Goal: Task Accomplishment & Management: Complete application form

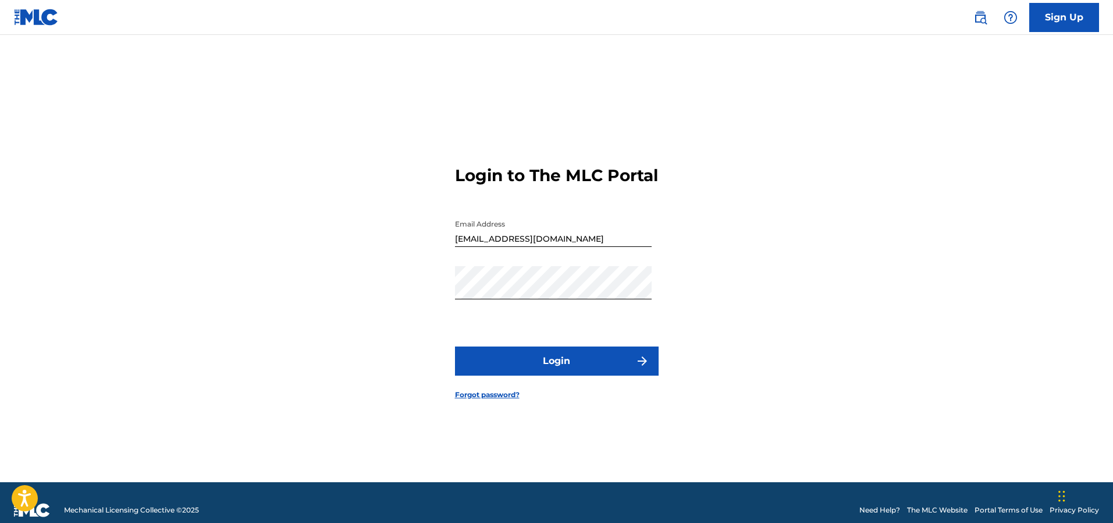
click at [532, 370] on button "Login" at bounding box center [557, 360] width 204 height 29
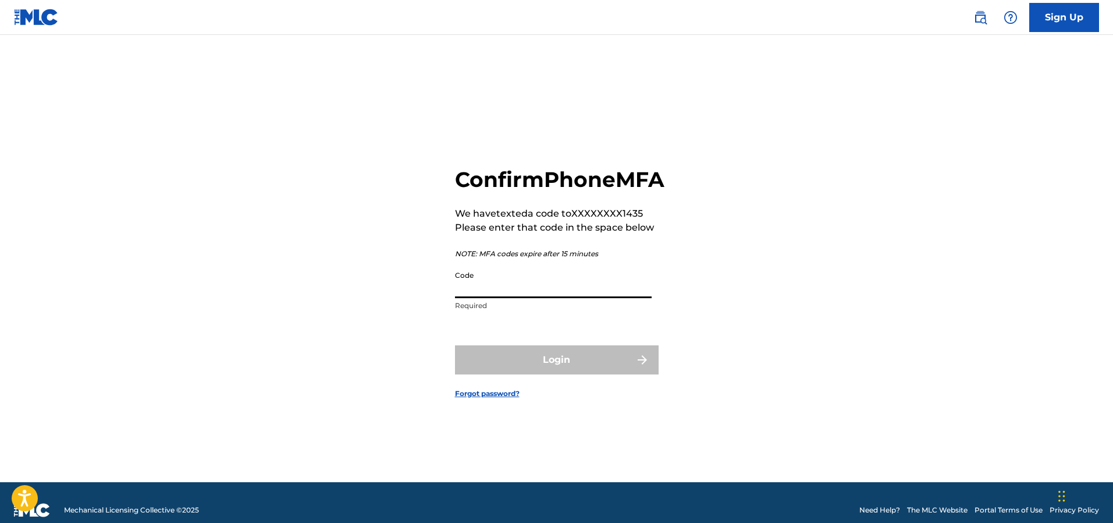
click at [510, 298] on input "Code" at bounding box center [553, 281] width 197 height 33
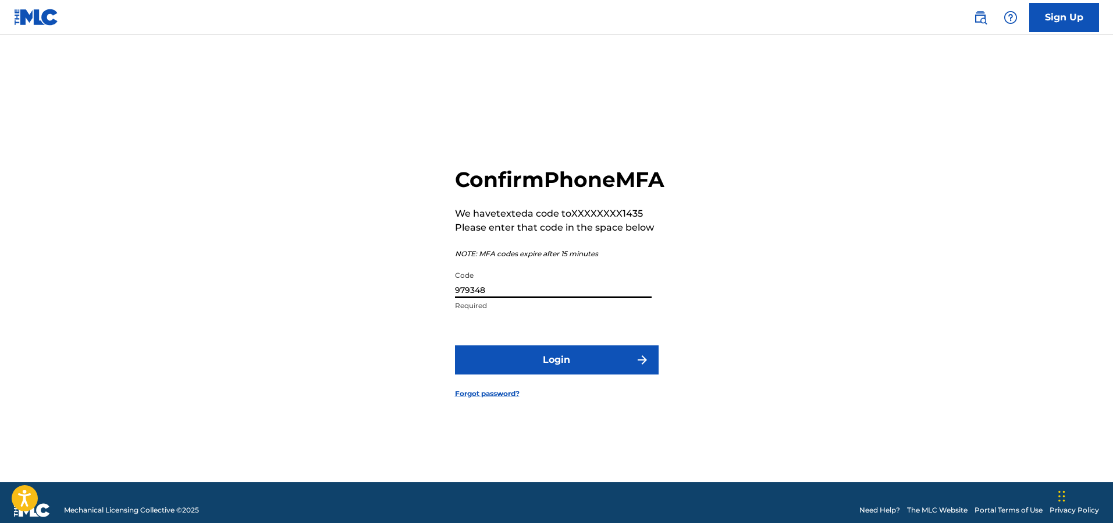
type input "979348"
click at [518, 374] on button "Login" at bounding box center [557, 359] width 204 height 29
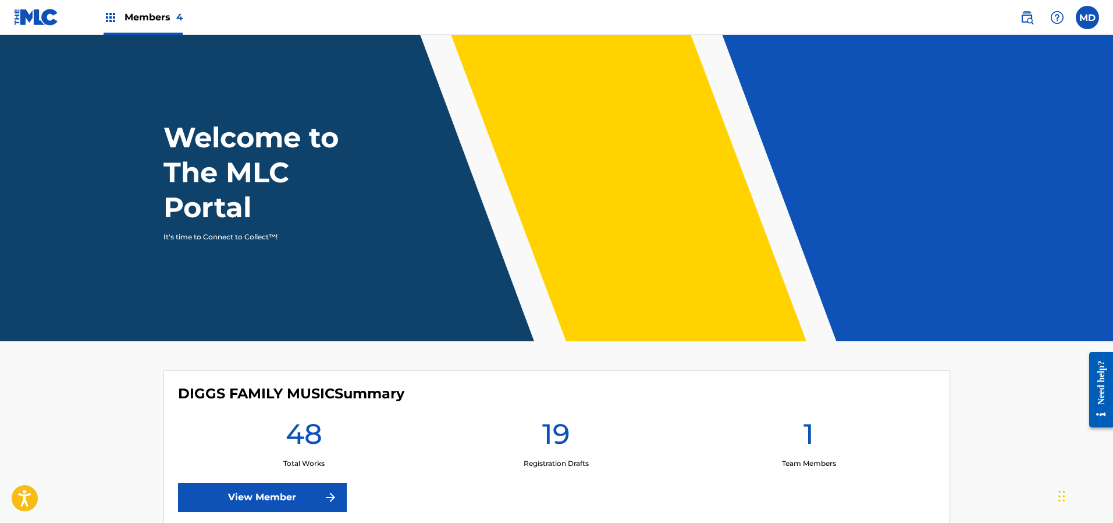
click at [152, 15] on span "Members 4" at bounding box center [154, 16] width 58 height 13
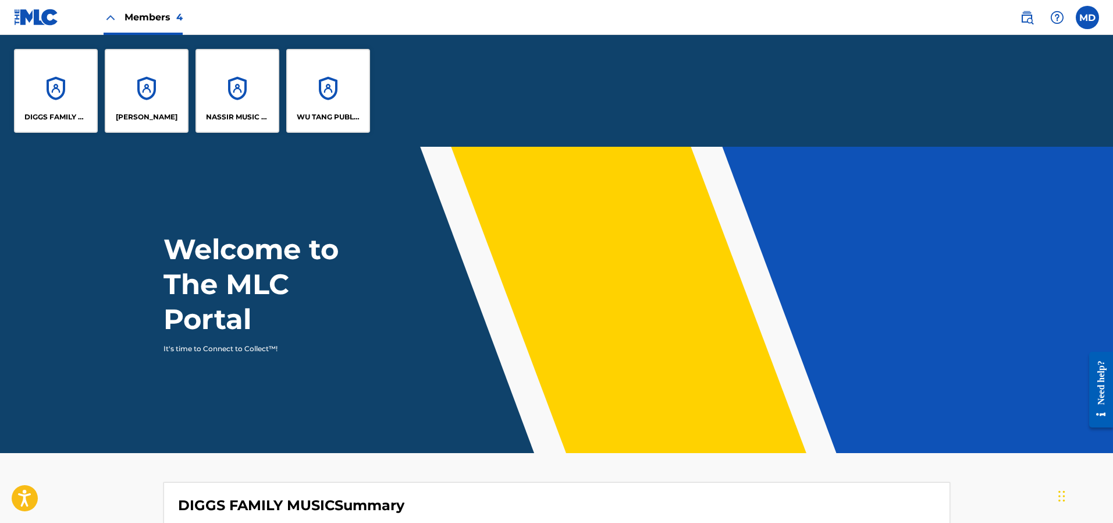
click at [57, 102] on div "DIGGS FAMILY MUSIC" at bounding box center [56, 91] width 84 height 84
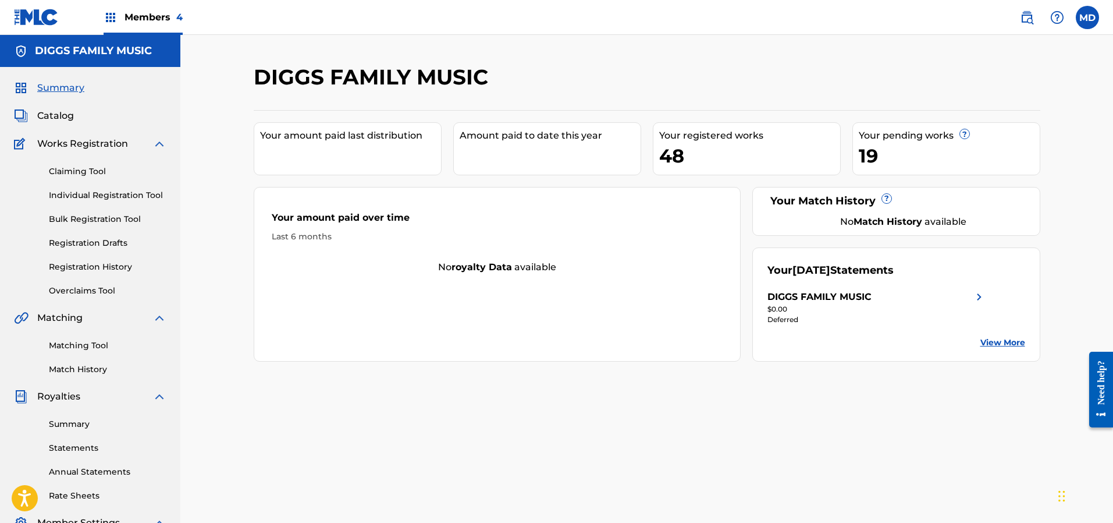
click at [77, 171] on link "Claiming Tool" at bounding box center [108, 171] width 118 height 12
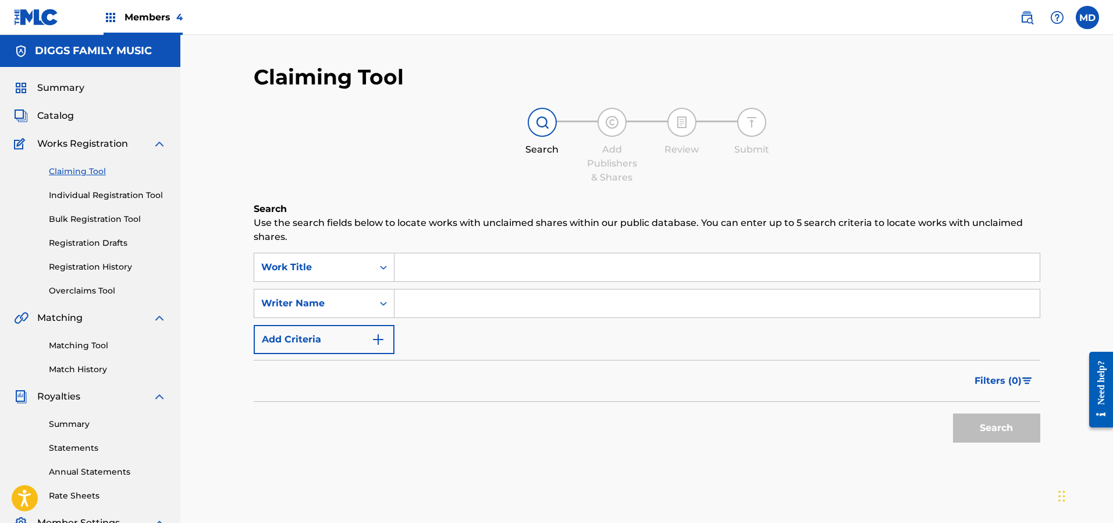
click at [430, 271] on input "Search Form" at bounding box center [717, 267] width 645 height 28
paste input "In the Hood"
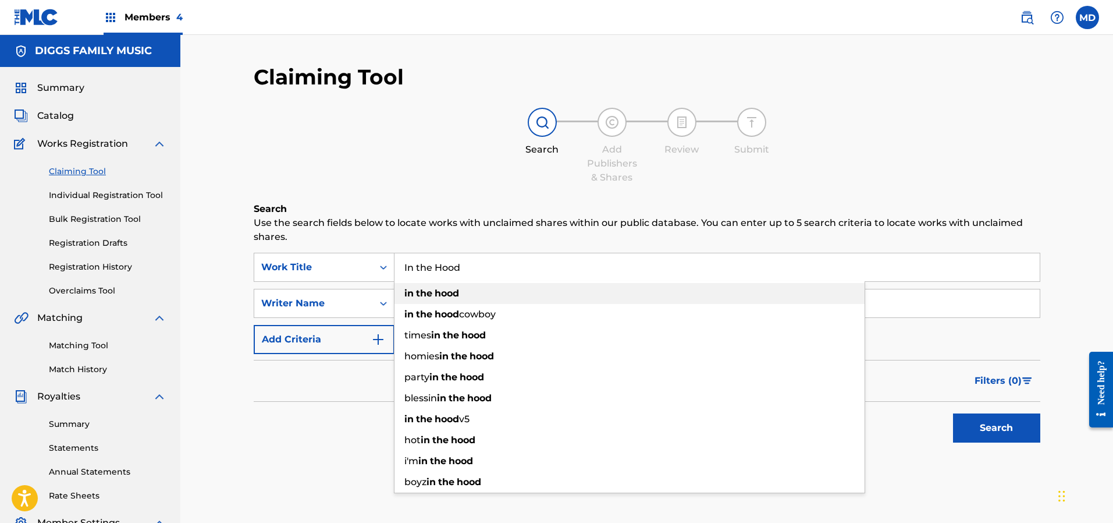
click at [491, 299] on div "in the hood" at bounding box center [630, 293] width 470 height 21
type input "in the hood"
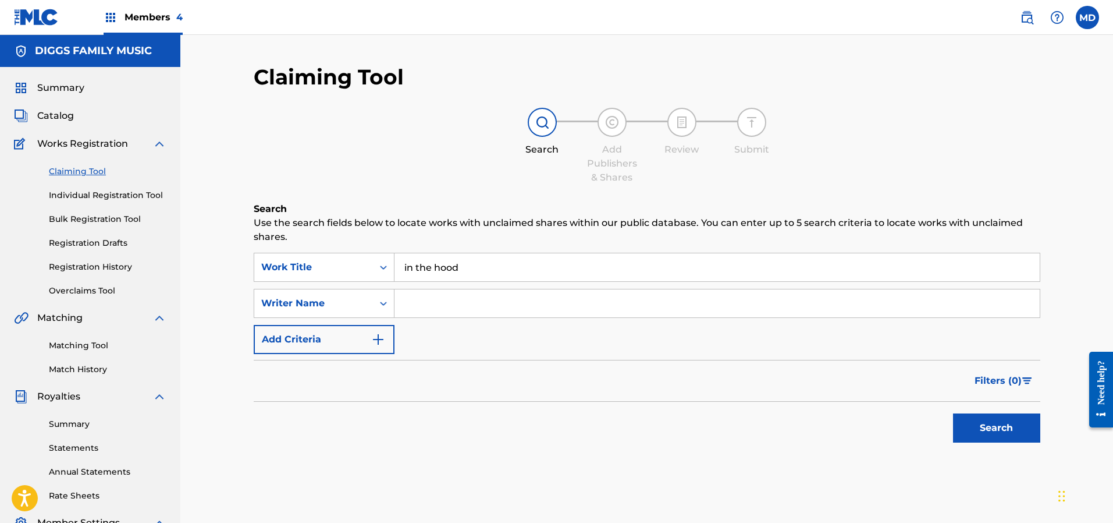
click at [1003, 425] on button "Search" at bounding box center [996, 427] width 87 height 29
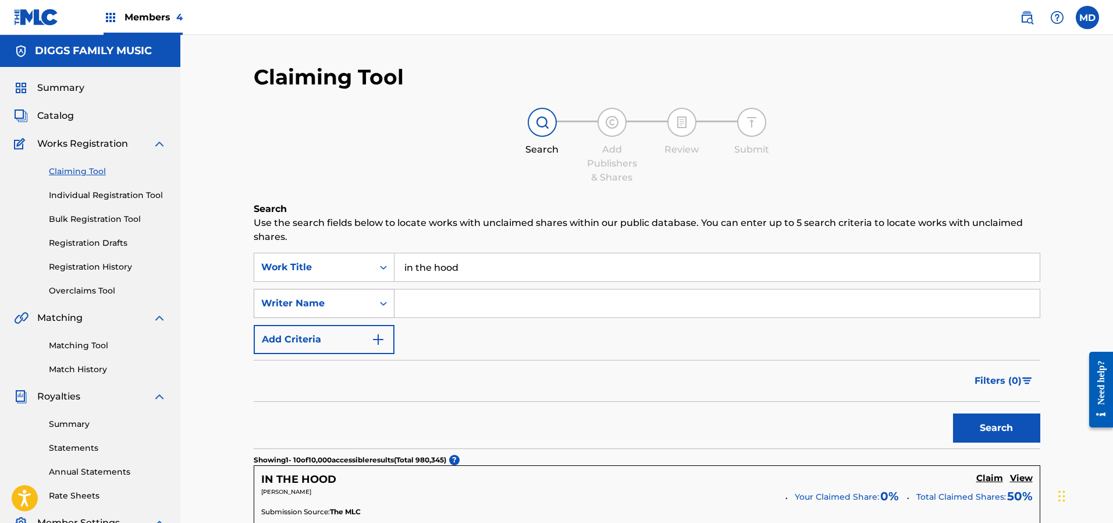
click at [365, 300] on div "Writer Name" at bounding box center [313, 303] width 105 height 14
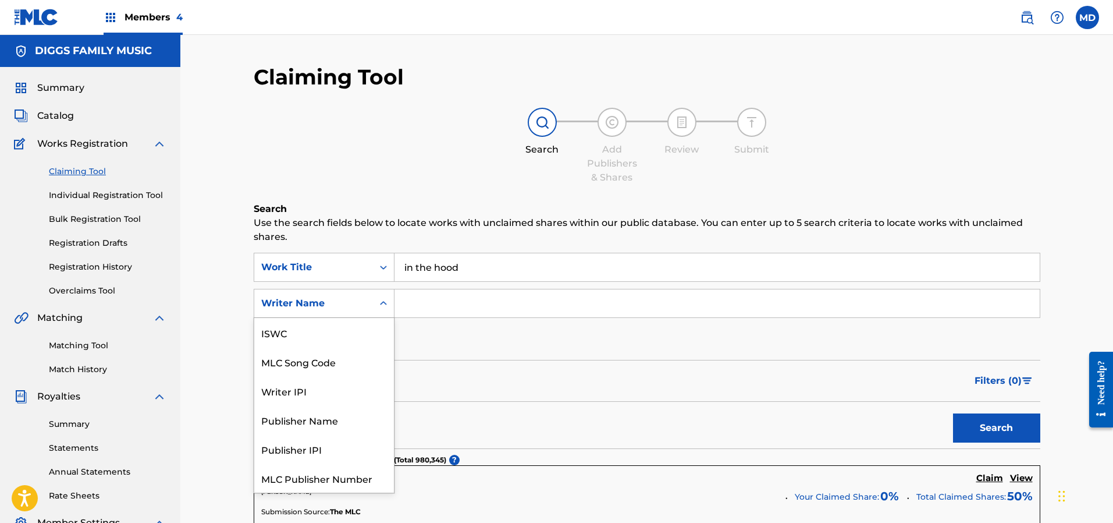
scroll to position [29, 0]
click at [314, 363] on div "Writer IPI" at bounding box center [324, 361] width 140 height 29
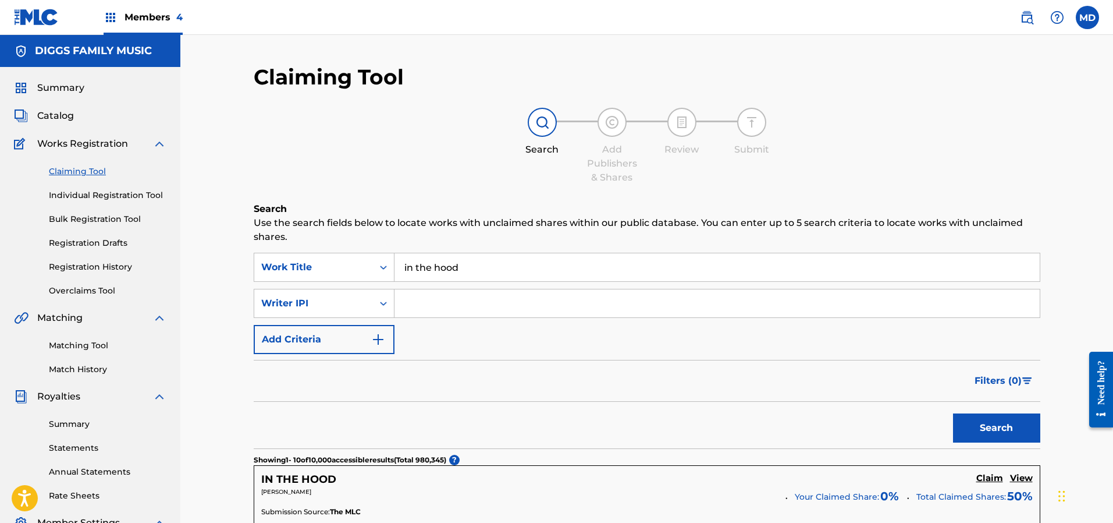
click at [471, 297] on input "Search Form" at bounding box center [717, 303] width 645 height 28
paste input "00242590771"
type input "00242590771"
click at [972, 421] on button "Search" at bounding box center [996, 427] width 87 height 29
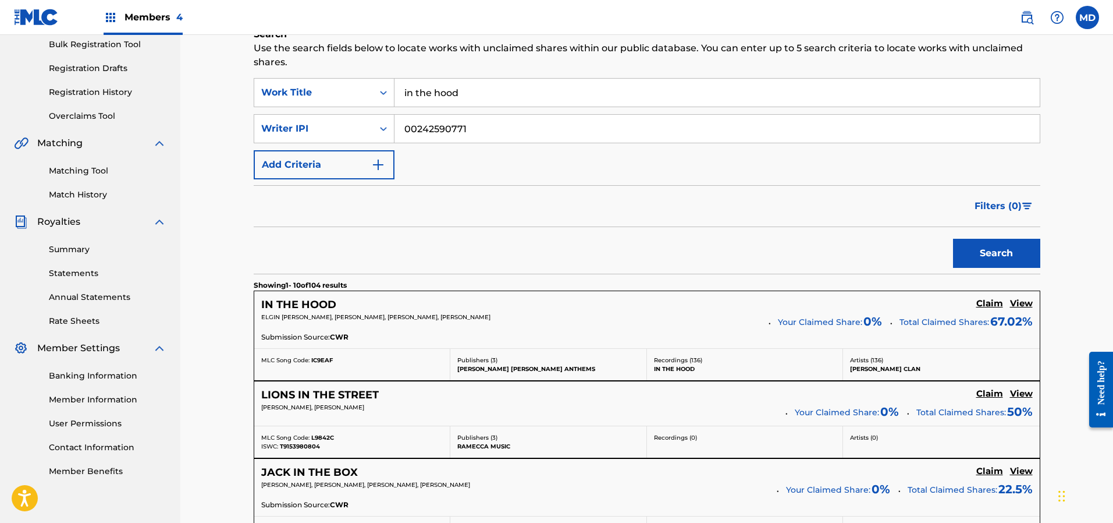
scroll to position [262, 0]
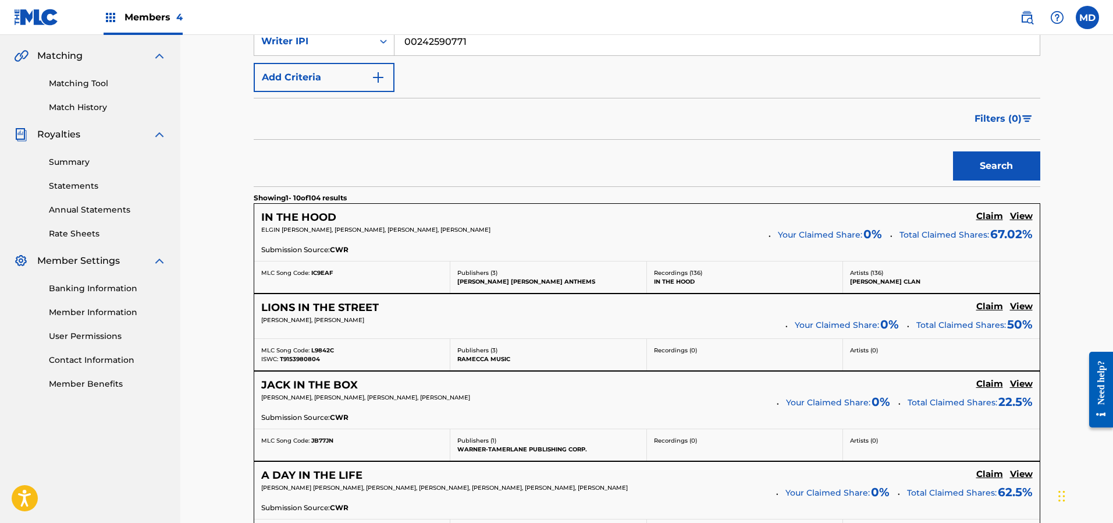
click at [1018, 216] on h5 "View" at bounding box center [1021, 216] width 23 height 11
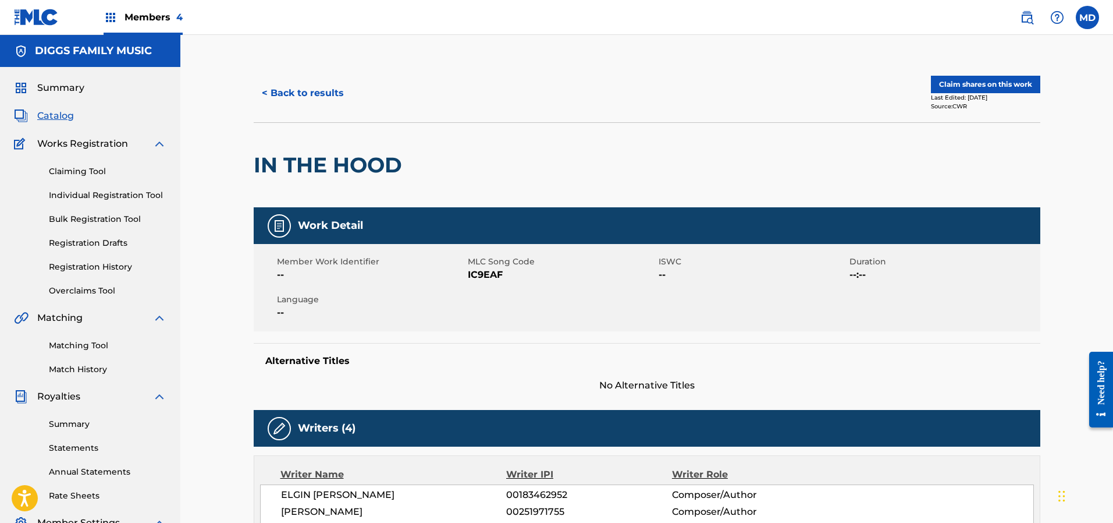
click at [958, 88] on button "Claim shares on this work" at bounding box center [985, 84] width 109 height 17
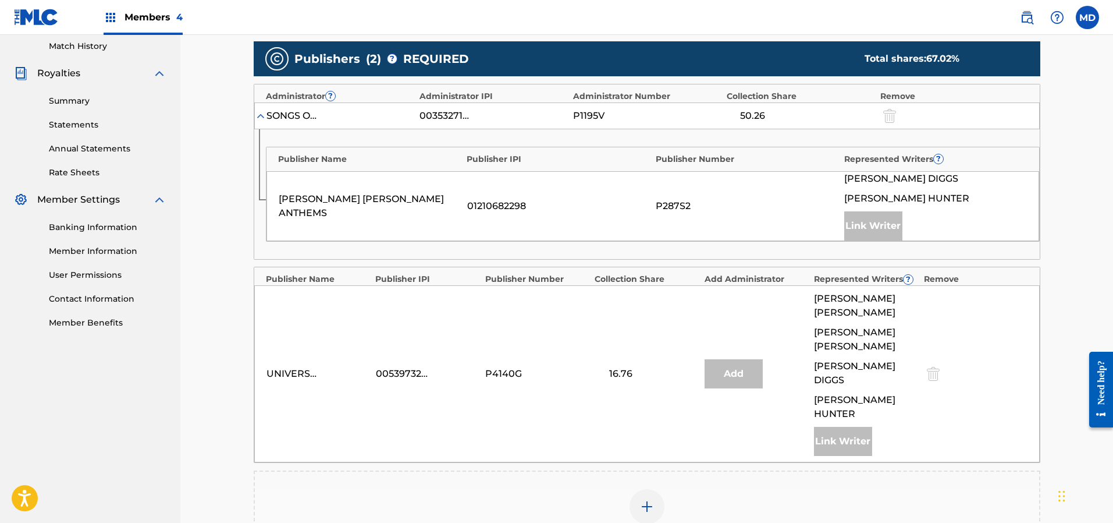
scroll to position [349, 0]
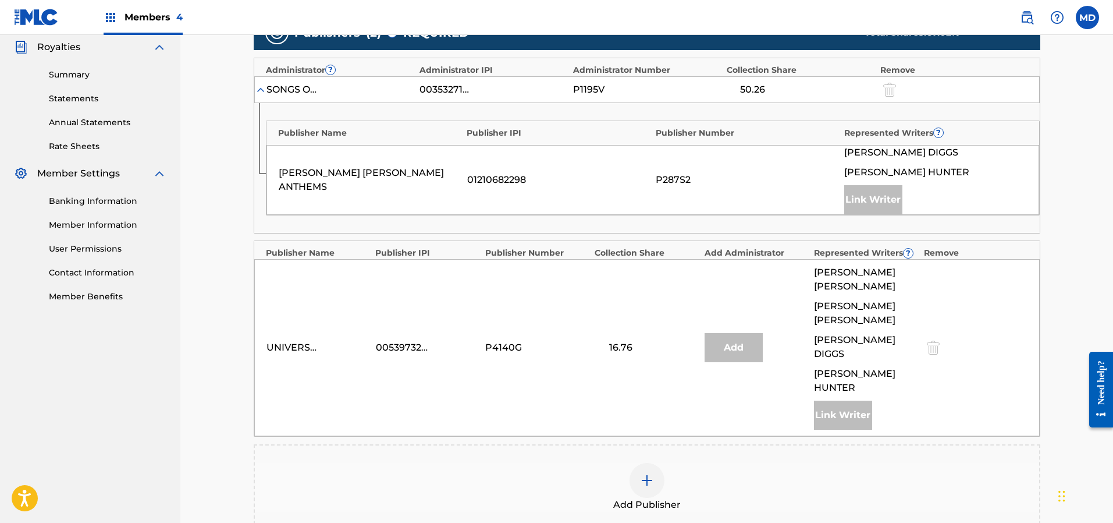
click at [644, 473] on img at bounding box center [647, 480] width 14 height 14
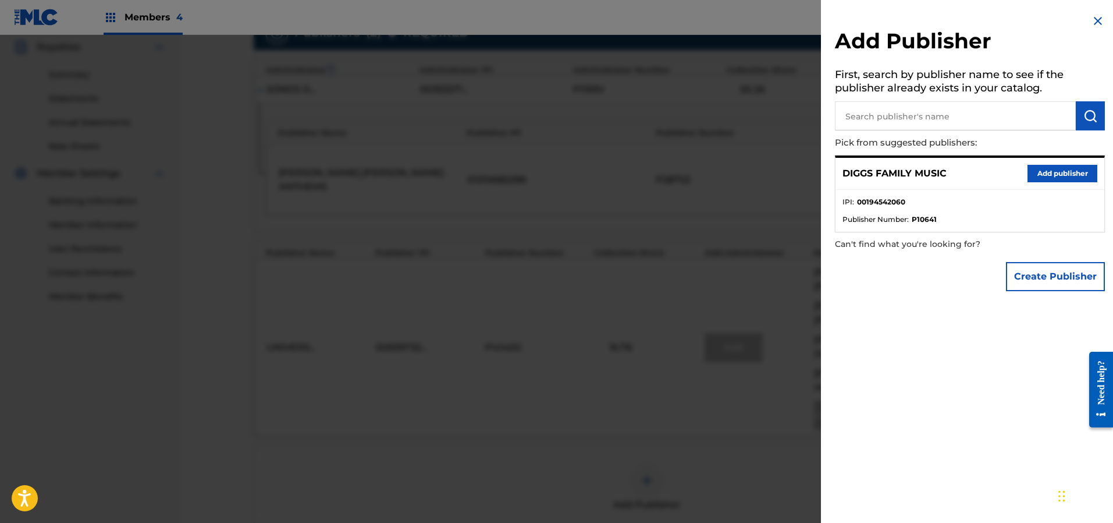
click at [1037, 176] on button "Add publisher" at bounding box center [1063, 173] width 70 height 17
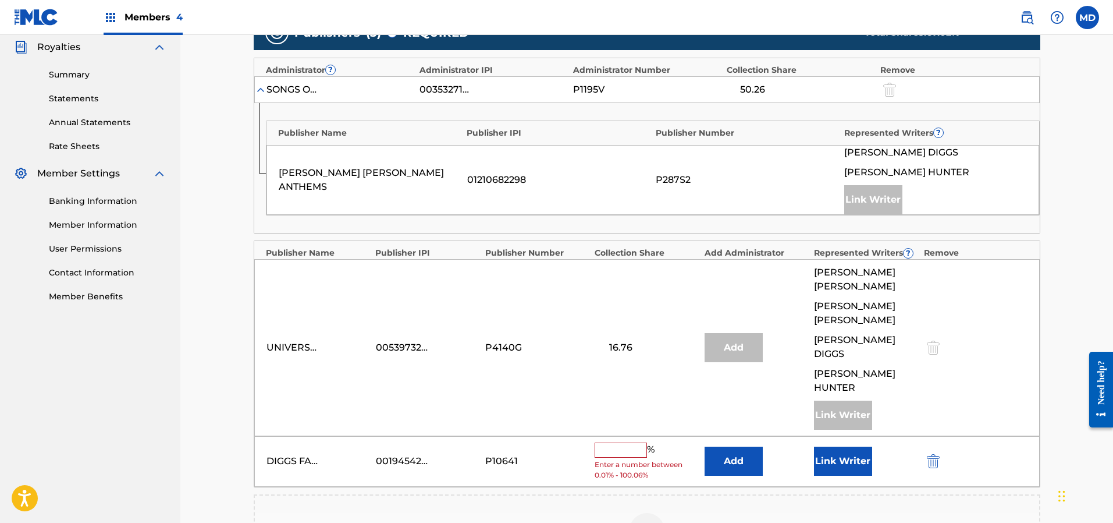
click at [609, 442] on input "text" at bounding box center [621, 449] width 52 height 15
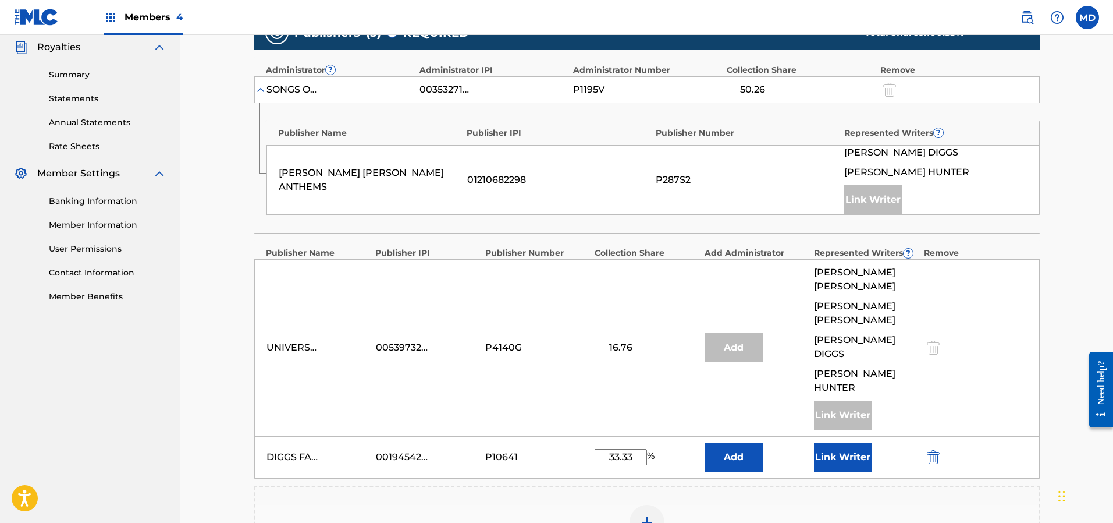
click at [843, 442] on button "Link Writer" at bounding box center [843, 456] width 58 height 29
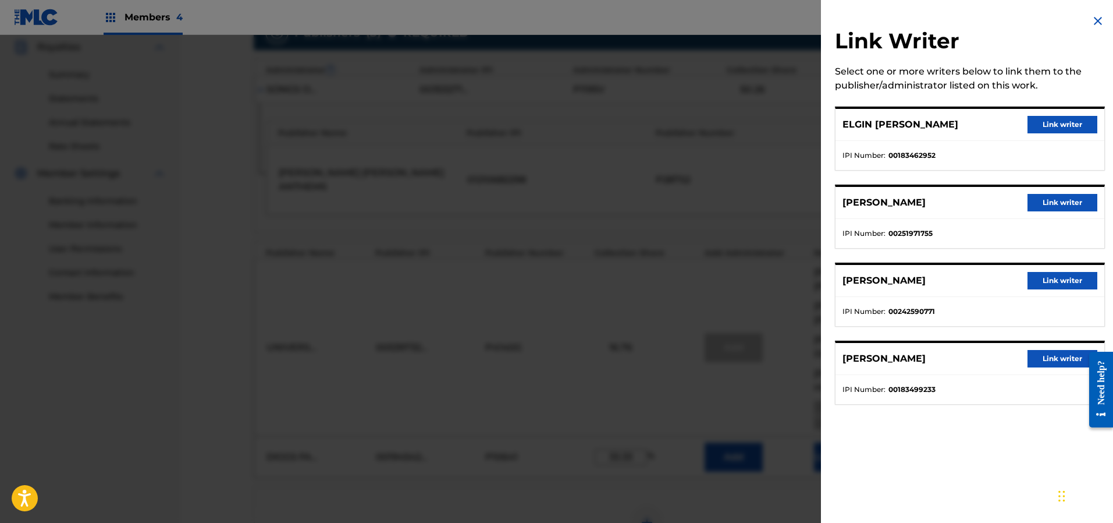
click at [1057, 128] on button "Link writer" at bounding box center [1063, 124] width 70 height 17
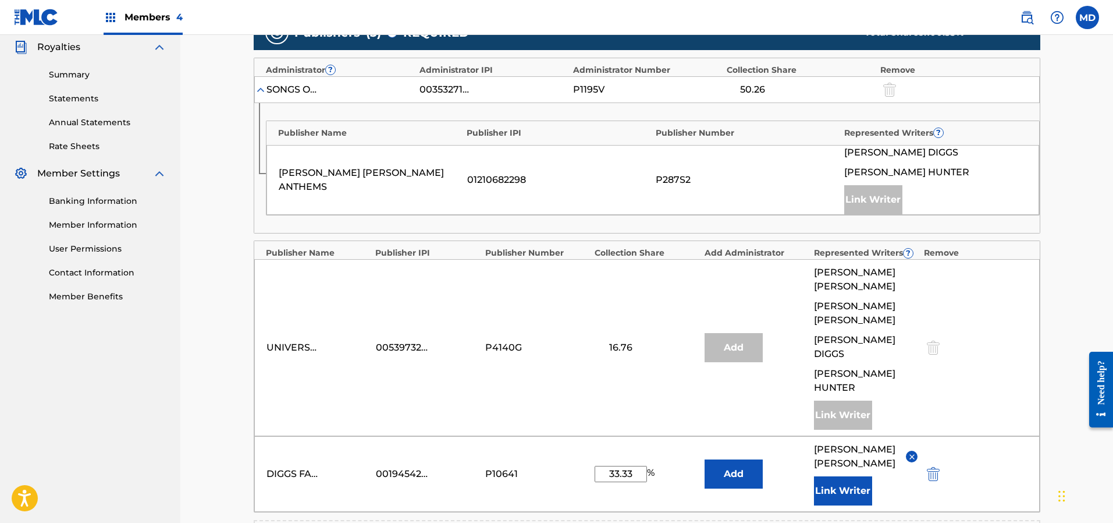
click at [837, 476] on button "Link Writer" at bounding box center [843, 490] width 58 height 29
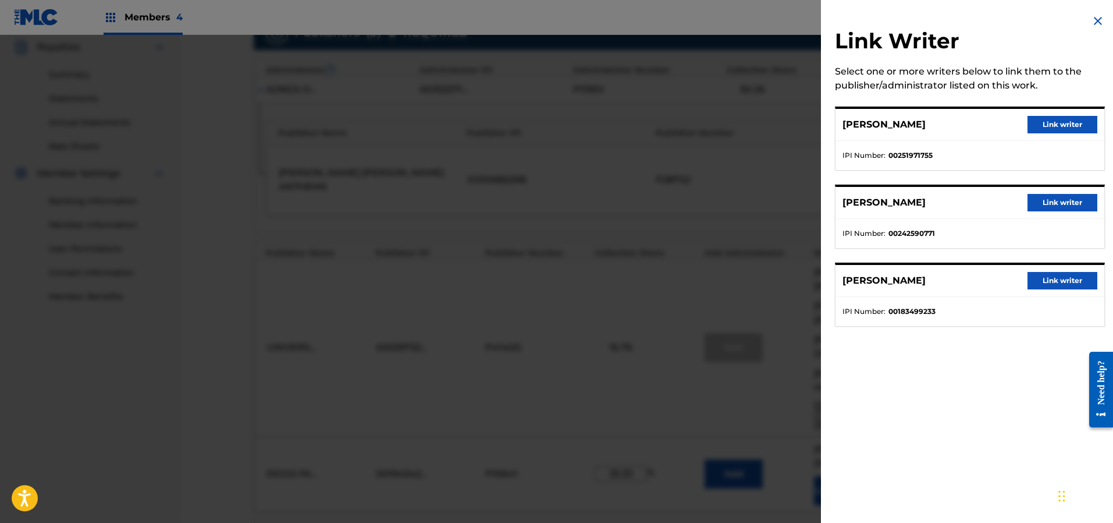
click at [1036, 123] on button "Link writer" at bounding box center [1063, 124] width 70 height 17
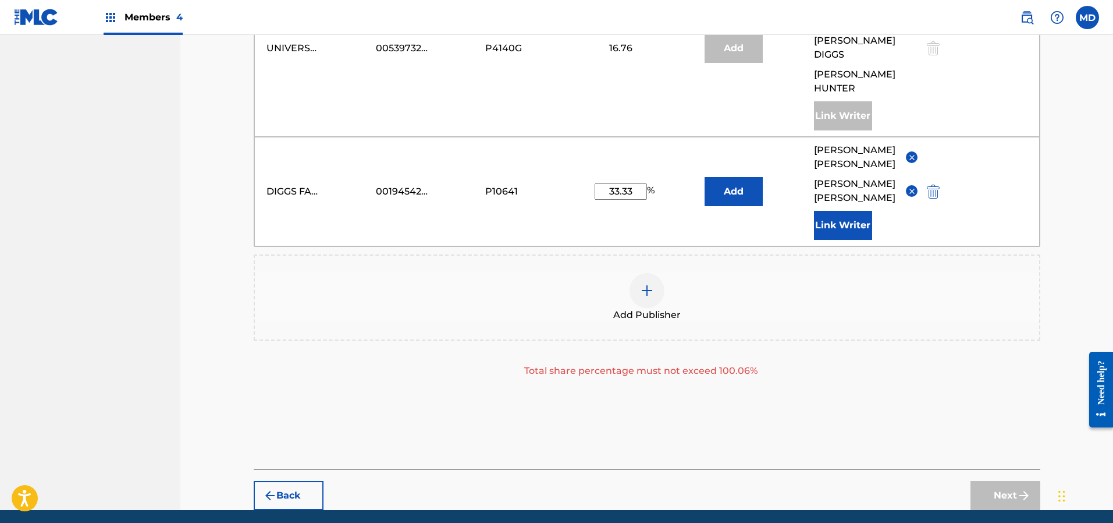
scroll to position [649, 0]
click at [633, 183] on input "33.33" at bounding box center [621, 191] width 52 height 16
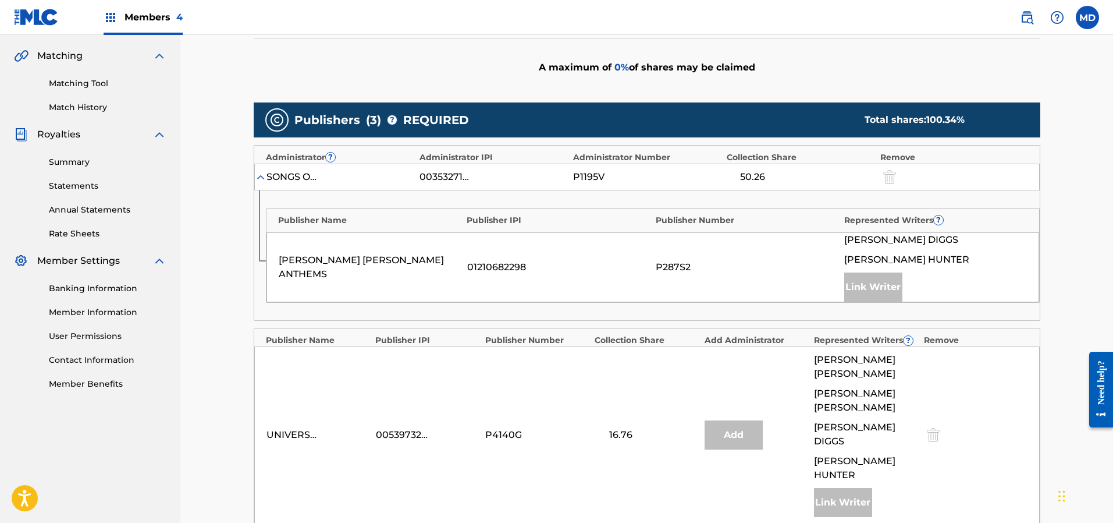
scroll to position [524, 0]
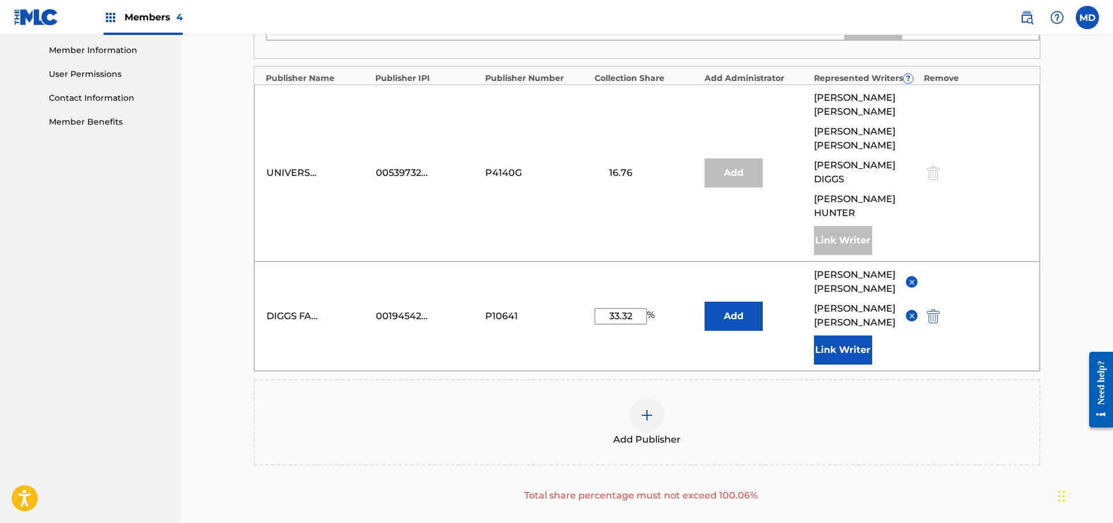
drag, startPoint x: 633, startPoint y: 276, endPoint x: 596, endPoint y: 284, distance: 37.6
click at [596, 284] on div "DIGGS FAMILY MUSIC 00194542060 P10641 33.32 % Add ELGIN [PERSON_NAME] [PERSON_N…" at bounding box center [647, 315] width 786 height 109
type input "33"
click at [1067, 280] on div "Claiming Tool Search Add Publishers & Shares Review Submit Add Publishers & Sha…" at bounding box center [646, 54] width 933 height 1086
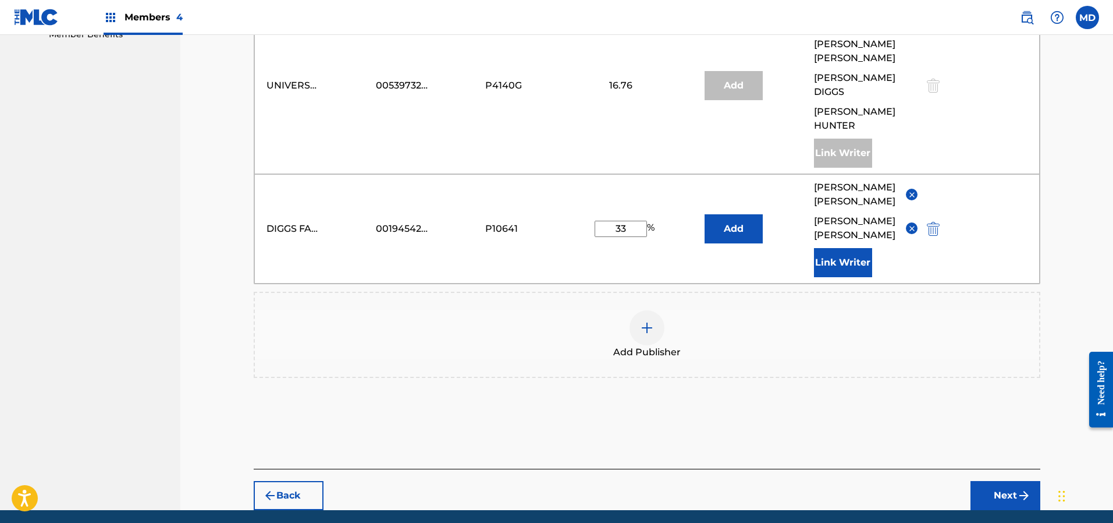
scroll to position [612, 0]
click at [1011, 480] on button "Next" at bounding box center [1006, 494] width 70 height 29
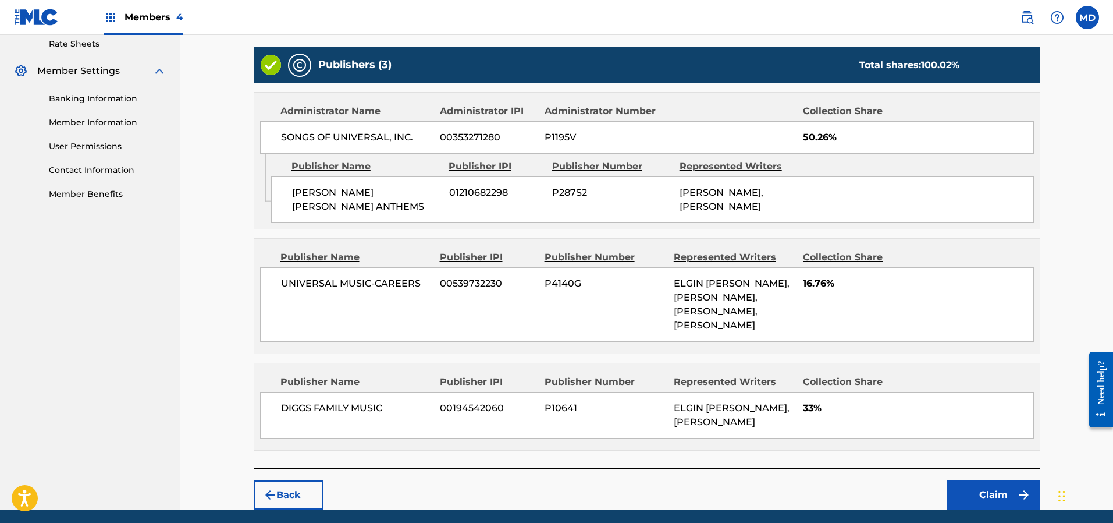
scroll to position [505, 0]
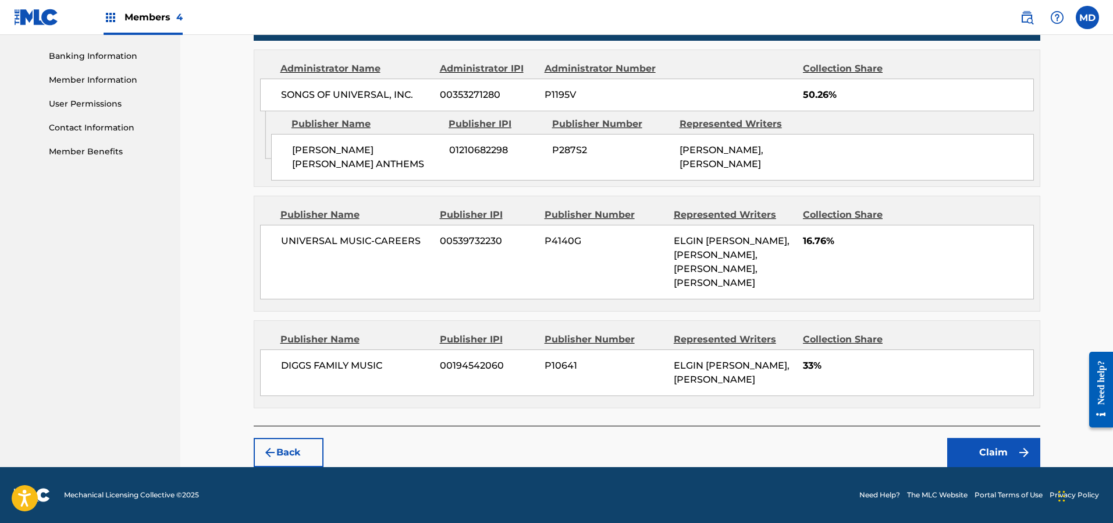
click at [982, 447] on button "Claim" at bounding box center [993, 452] width 93 height 29
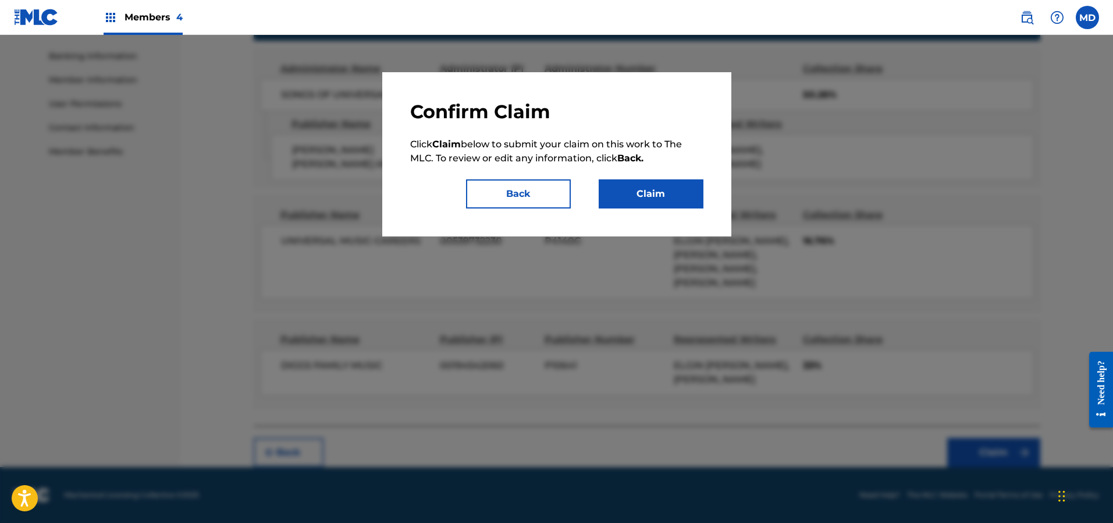
click at [631, 196] on button "Claim" at bounding box center [651, 193] width 105 height 29
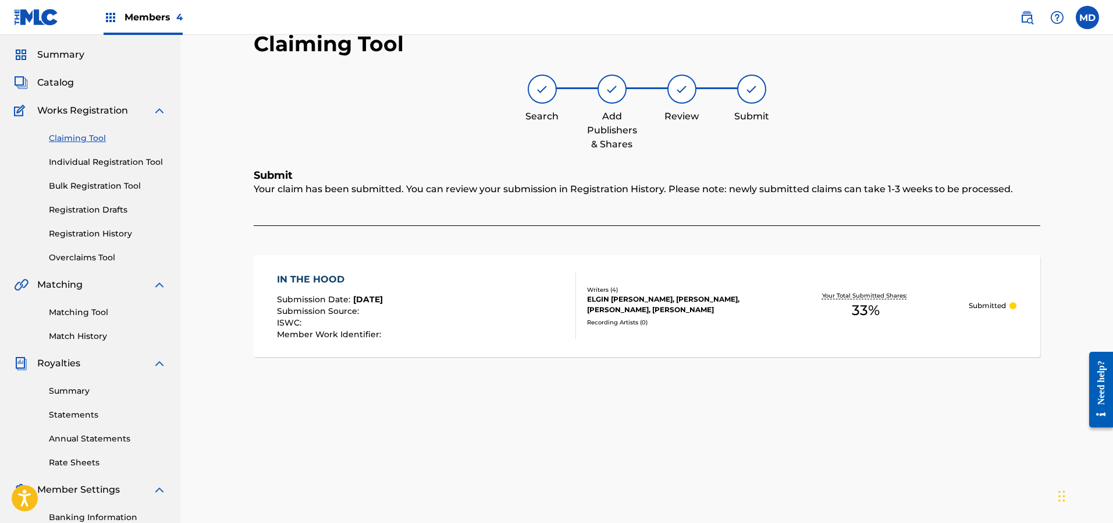
scroll to position [0, 0]
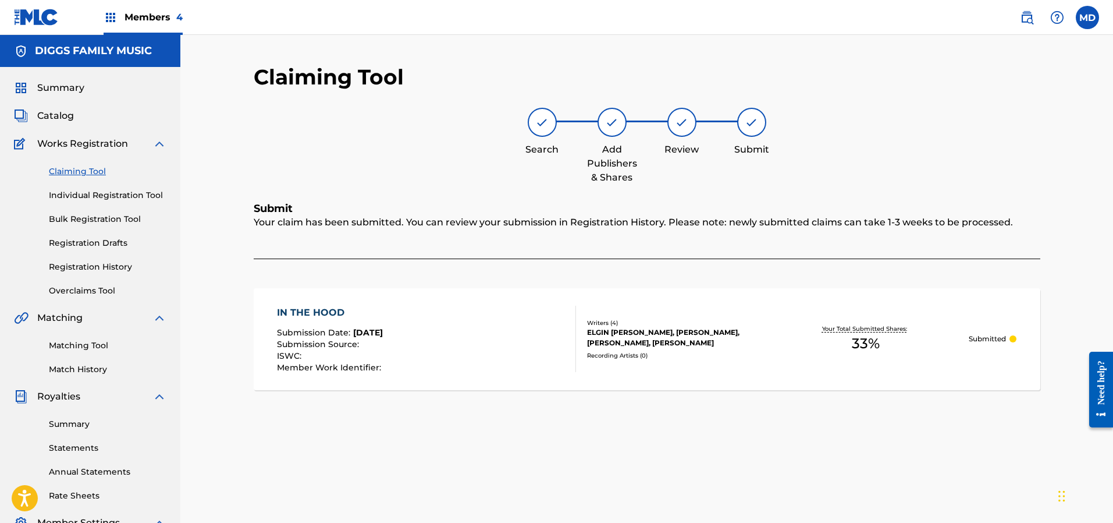
click at [86, 171] on link "Claiming Tool" at bounding box center [108, 171] width 118 height 12
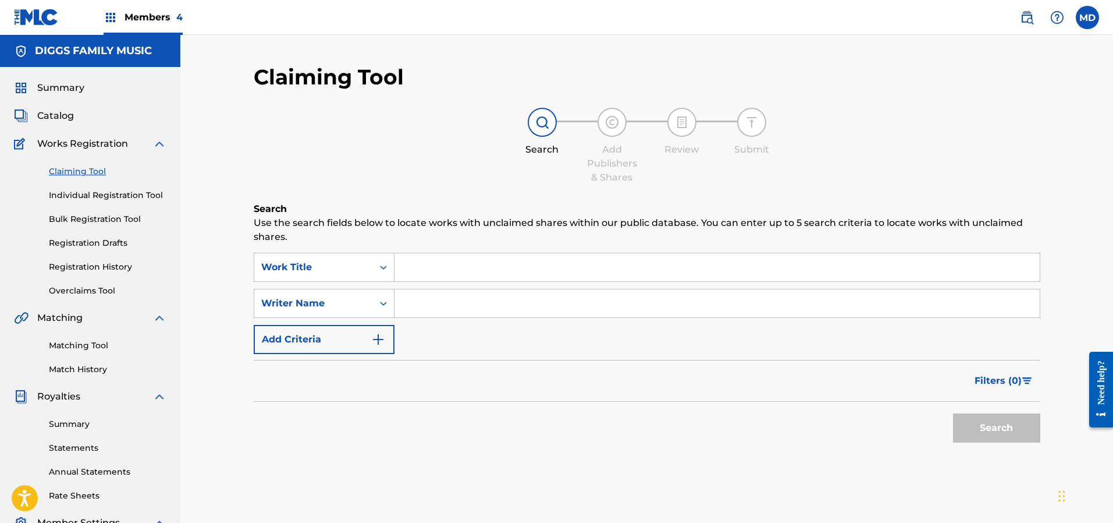
click at [457, 266] on input "Search Form" at bounding box center [717, 267] width 645 height 28
paste input "RULES"
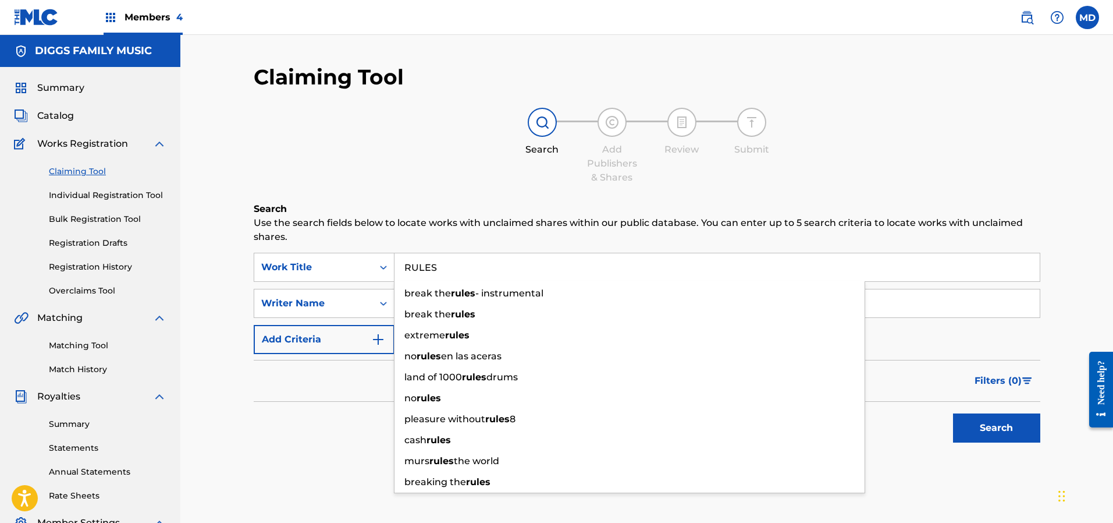
type input "RULES"
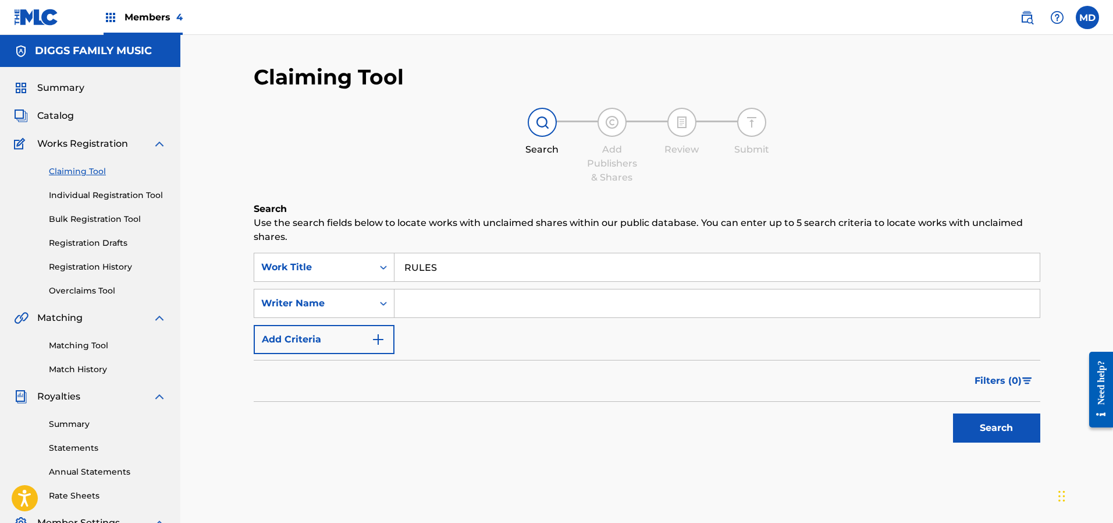
click at [407, 172] on div "Search Add Publishers & Shares Review Submit" at bounding box center [647, 146] width 787 height 77
click at [466, 306] on input "Search Form" at bounding box center [717, 303] width 645 height 28
paste input "00426398339"
type input "00426398339"
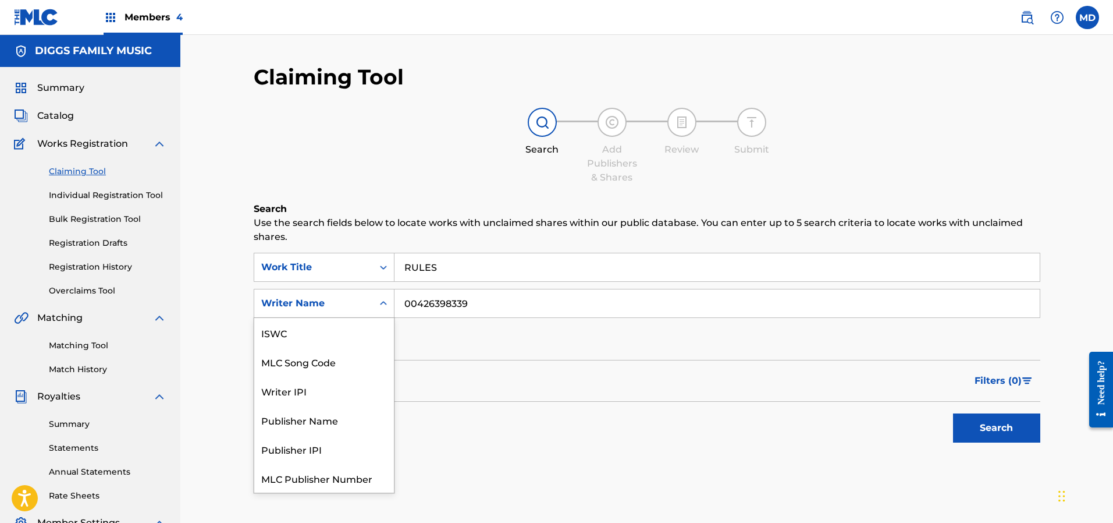
click at [375, 301] on div "Search Form" at bounding box center [383, 303] width 21 height 21
click at [342, 361] on div "Writer IPI" at bounding box center [324, 361] width 140 height 29
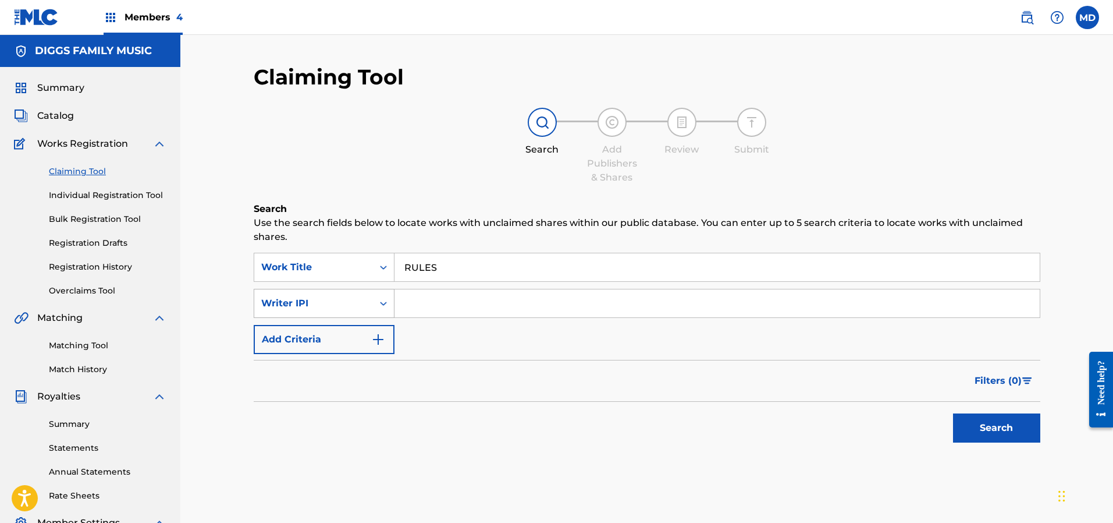
click at [341, 306] on div "Writer IPI" at bounding box center [313, 303] width 105 height 14
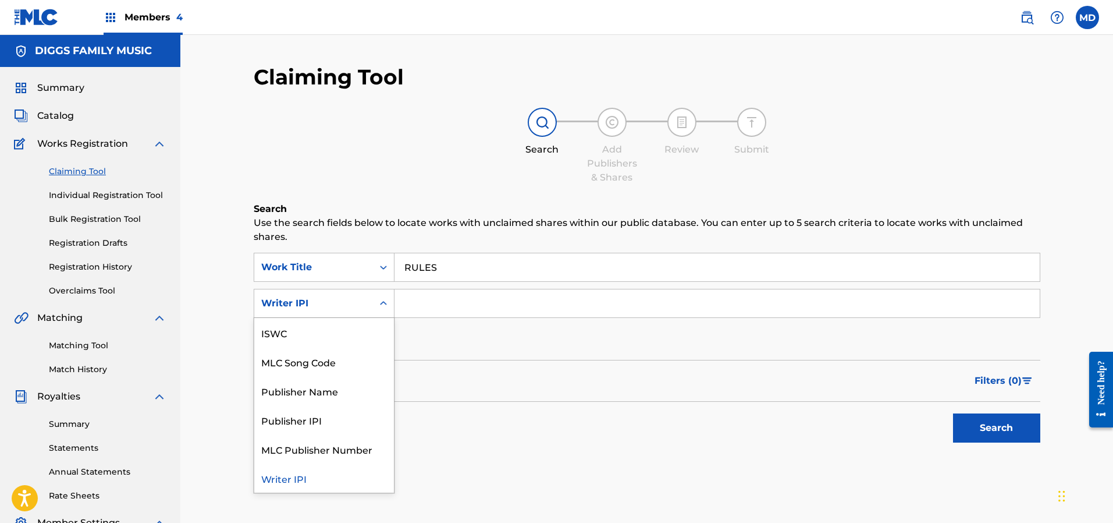
click at [324, 478] on div "Writer IPI" at bounding box center [324, 477] width 140 height 29
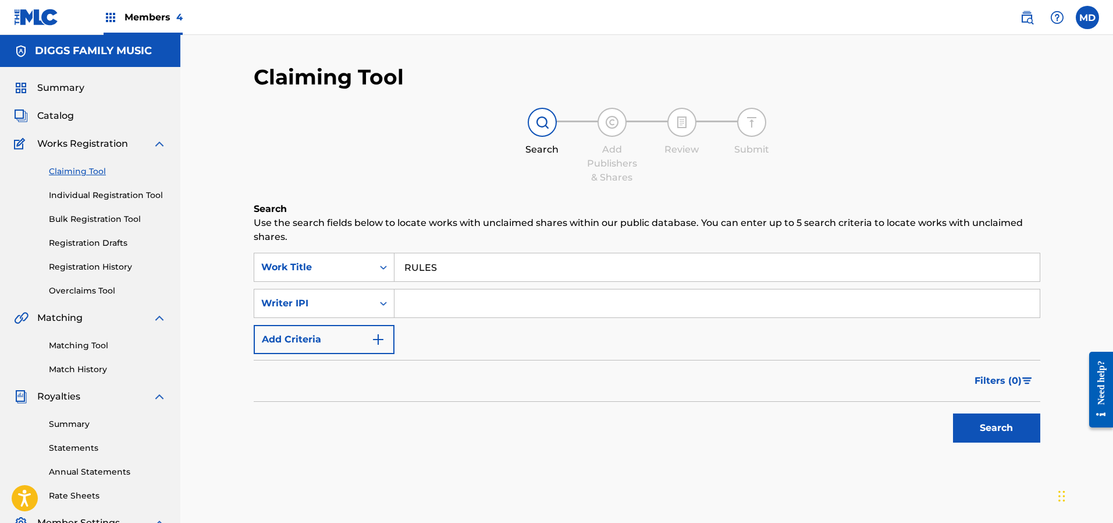
click at [445, 303] on input "Search Form" at bounding box center [717, 303] width 645 height 28
paste input "00426398339"
type input "00426398339"
click at [974, 421] on button "Search" at bounding box center [996, 427] width 87 height 29
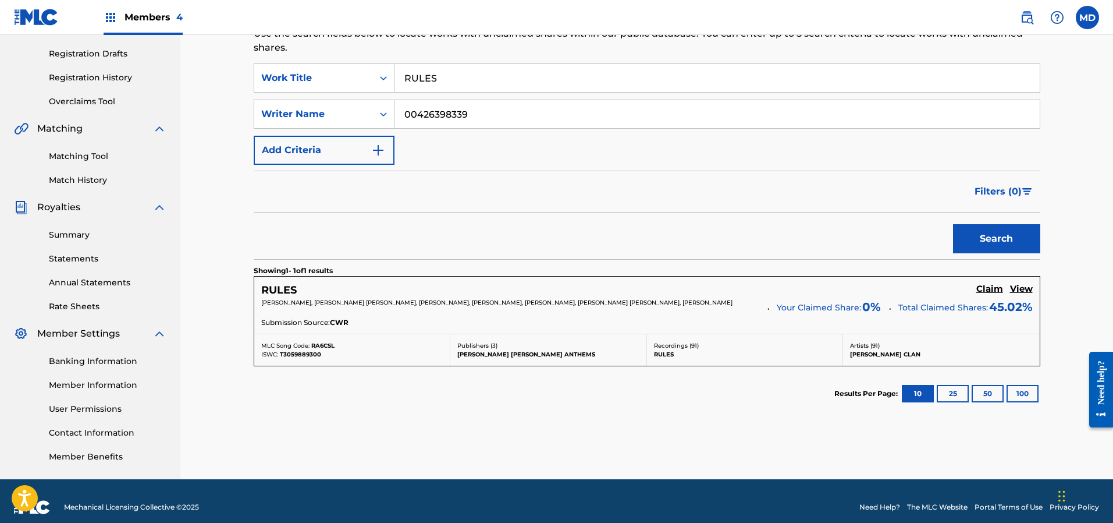
scroll to position [201, 0]
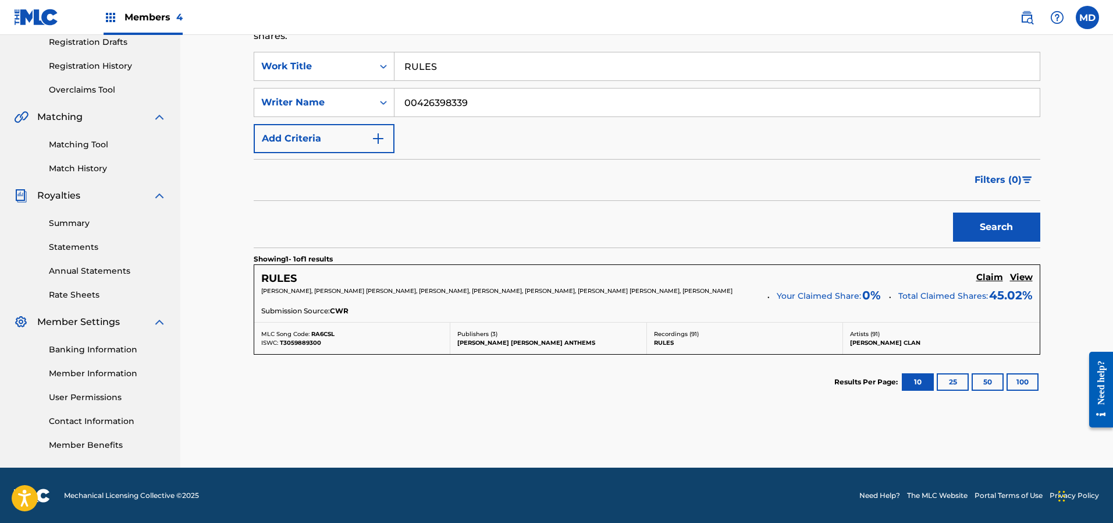
click at [1024, 275] on h5 "View" at bounding box center [1021, 277] width 23 height 11
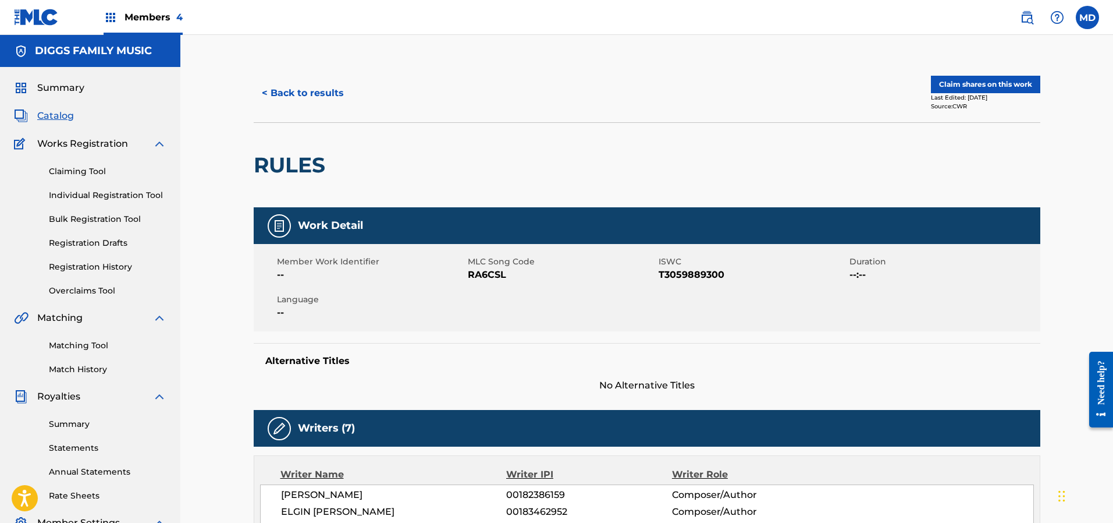
click at [969, 81] on button "Claim shares on this work" at bounding box center [985, 84] width 109 height 17
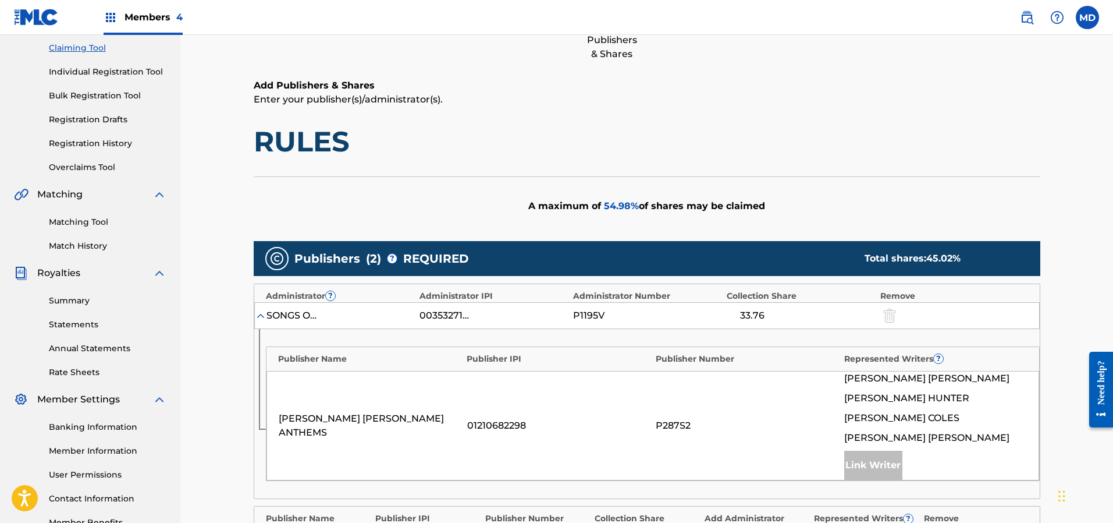
scroll to position [175, 0]
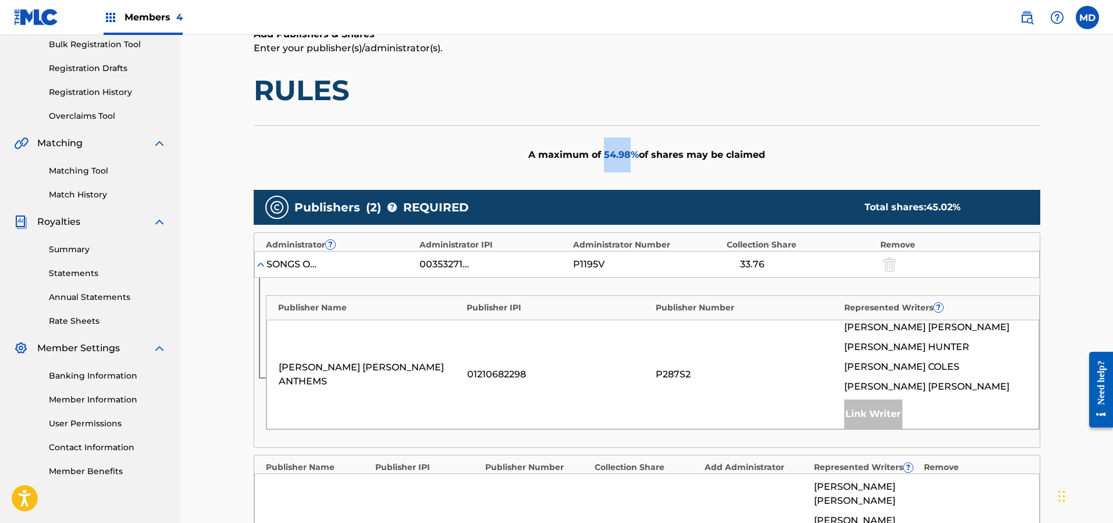
drag, startPoint x: 631, startPoint y: 158, endPoint x: 604, endPoint y: 162, distance: 27.6
click at [604, 162] on div "A maximum of 54.98 % of shares may be claimed" at bounding box center [647, 154] width 787 height 59
copy span "54.98"
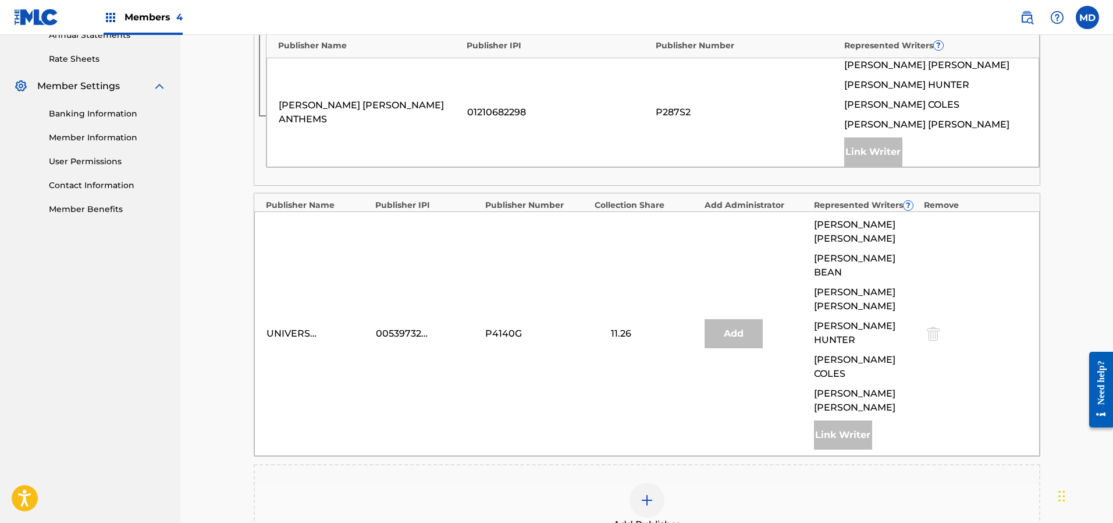
scroll to position [581, 0]
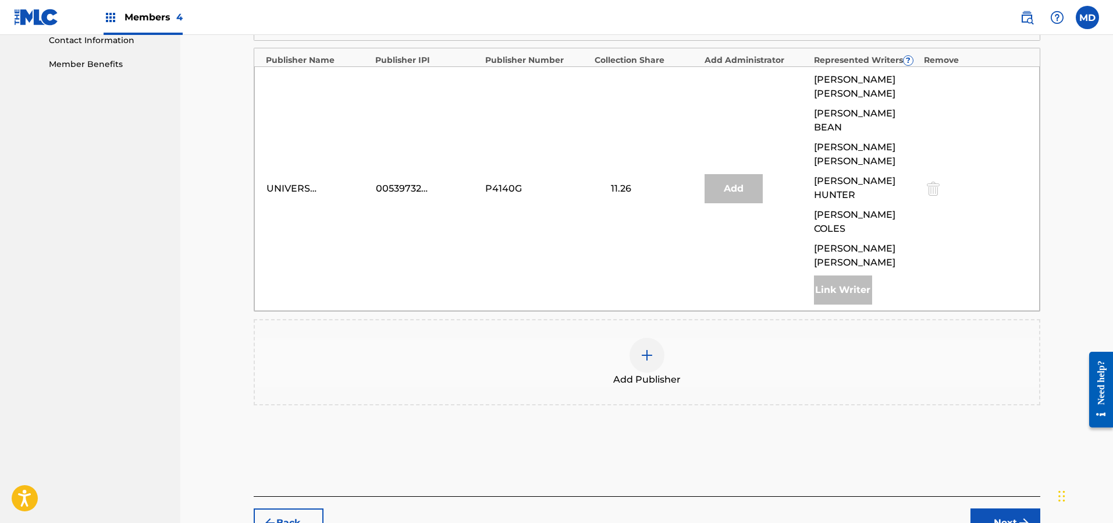
click at [645, 348] on img at bounding box center [647, 355] width 14 height 14
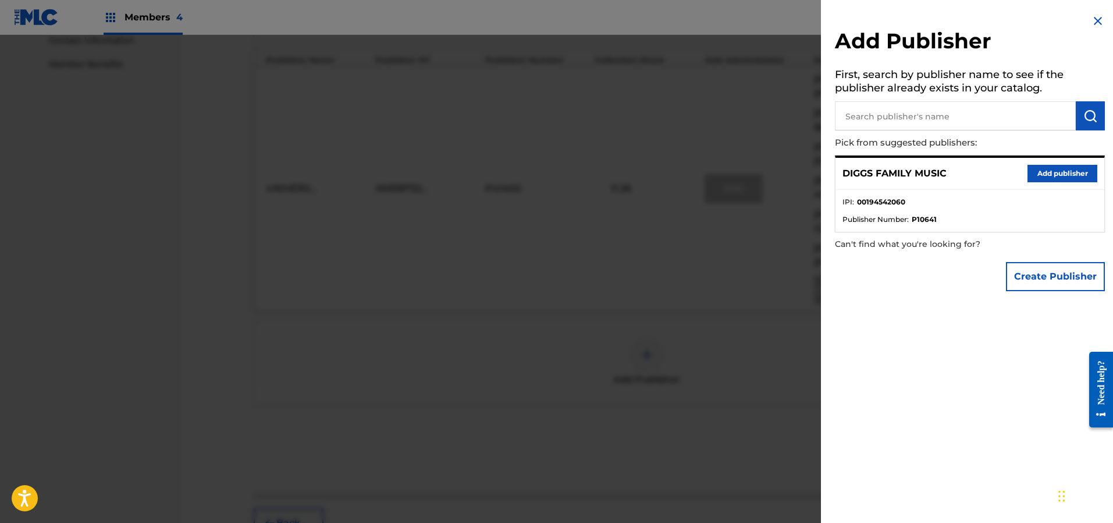
click at [1043, 177] on button "Add publisher" at bounding box center [1063, 173] width 70 height 17
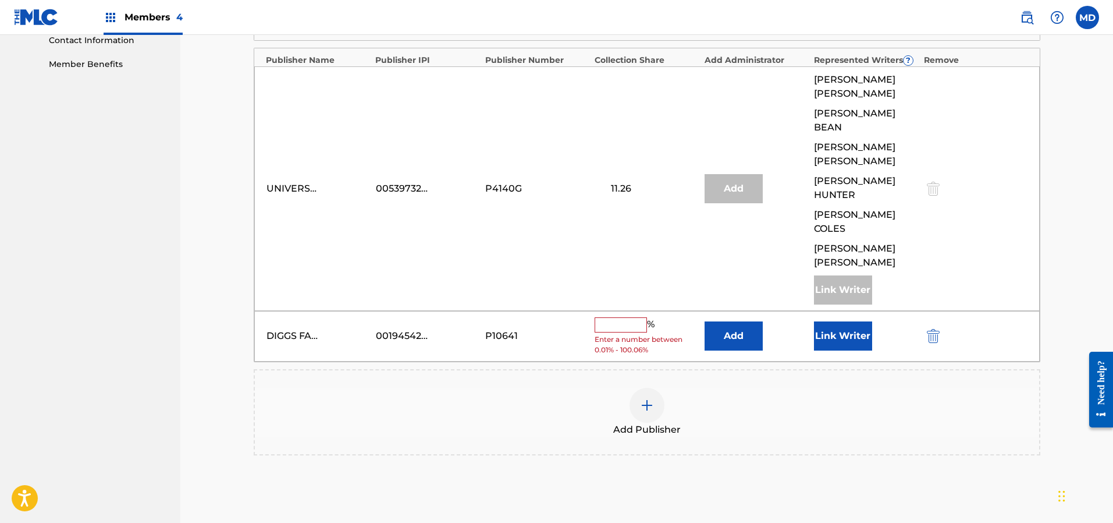
click at [629, 317] on input "text" at bounding box center [621, 324] width 52 height 15
paste input "54.98"
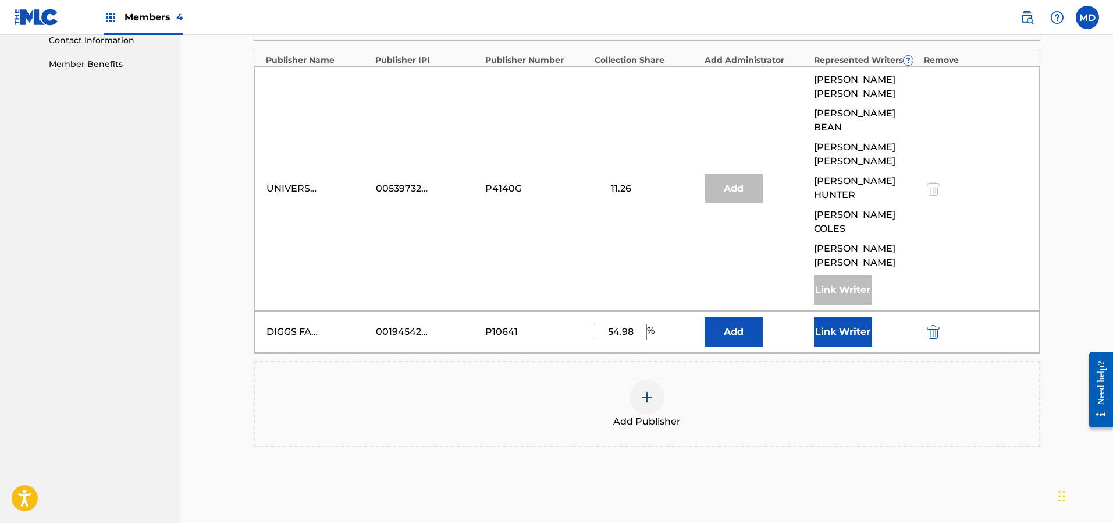
type input "54.98"
click at [850, 317] on button "Link Writer" at bounding box center [843, 331] width 58 height 29
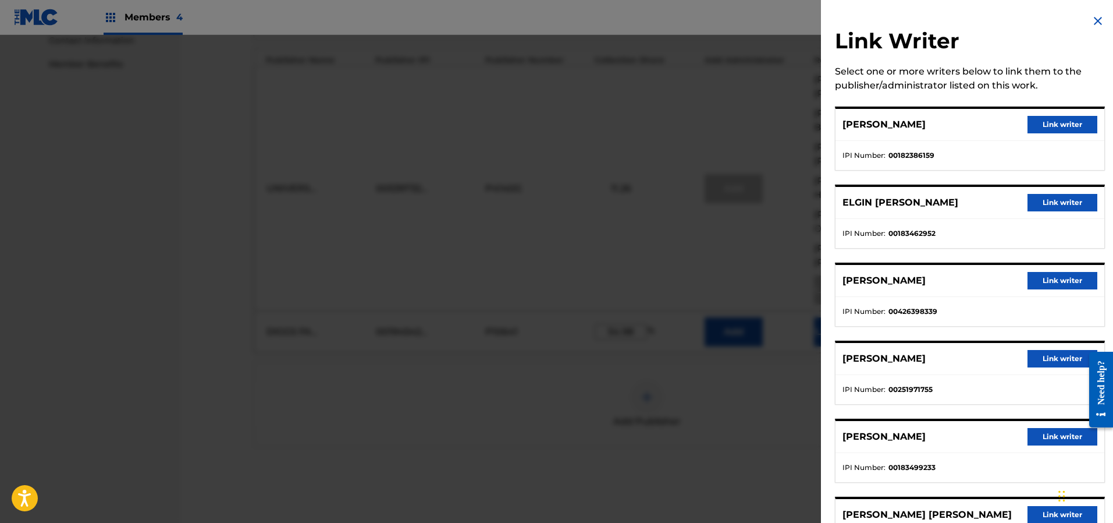
click at [1050, 200] on button "Link writer" at bounding box center [1063, 202] width 70 height 17
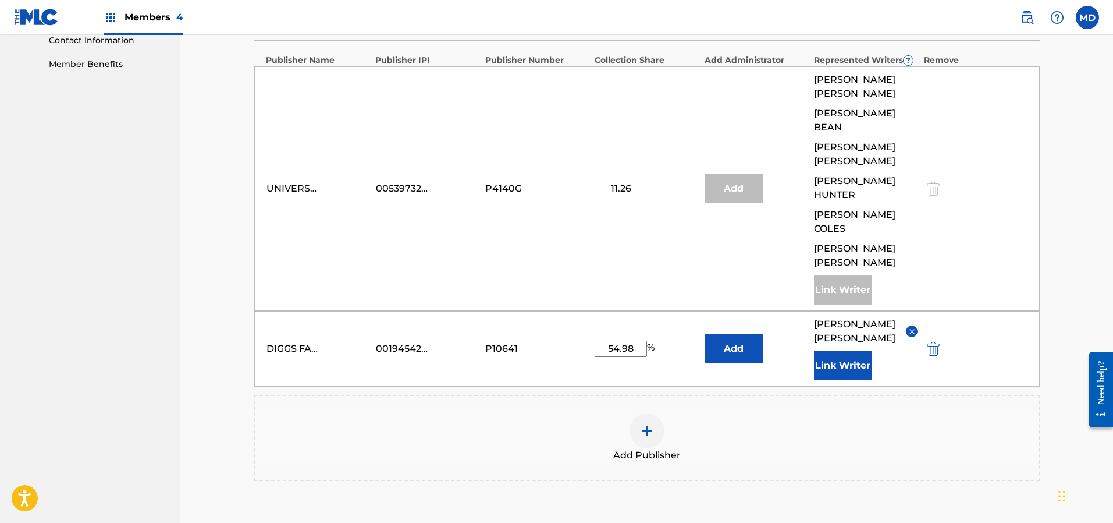
click at [849, 351] on button "Link Writer" at bounding box center [843, 365] width 58 height 29
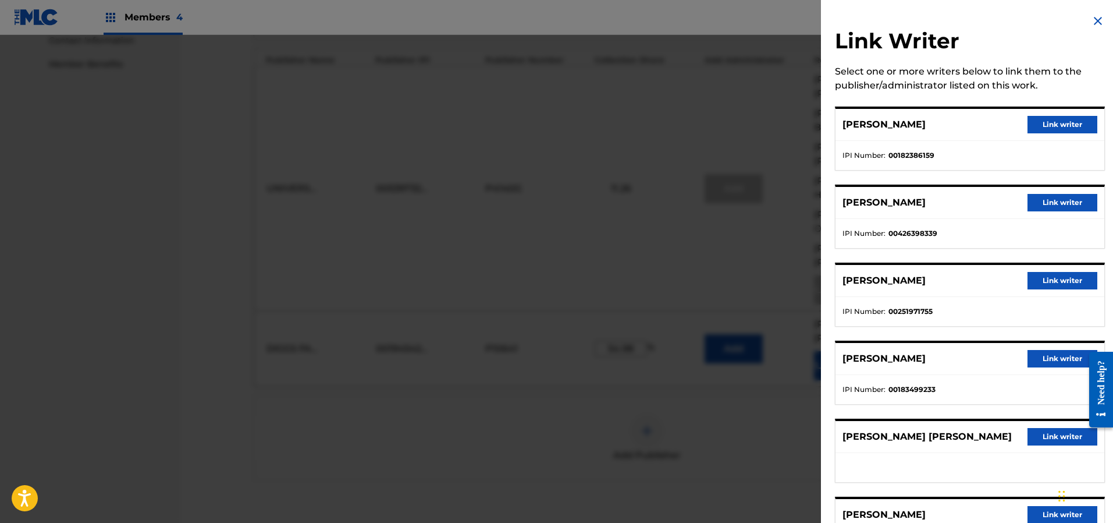
click at [1037, 203] on button "Link writer" at bounding box center [1063, 202] width 70 height 17
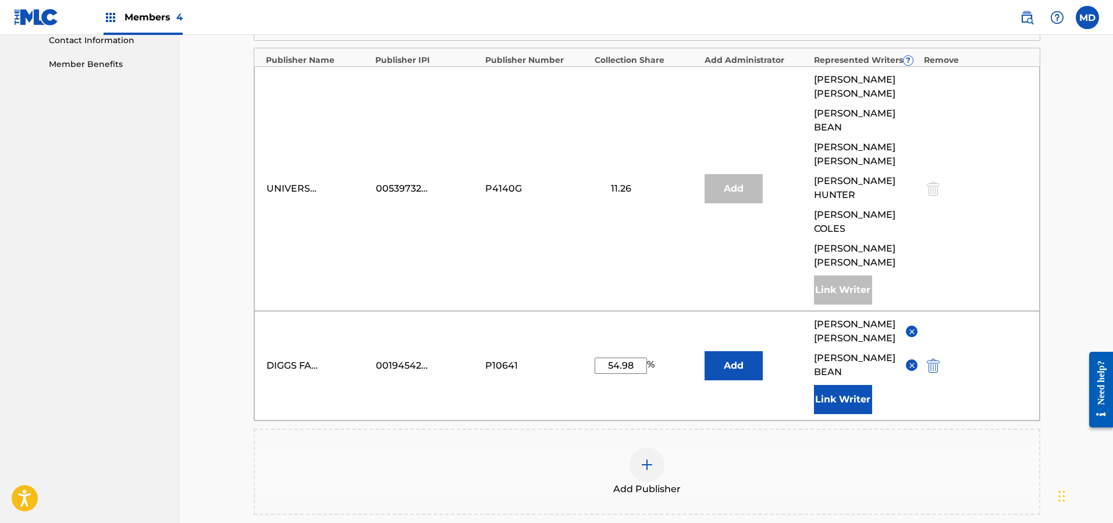
click at [857, 385] on button "Link Writer" at bounding box center [843, 399] width 58 height 29
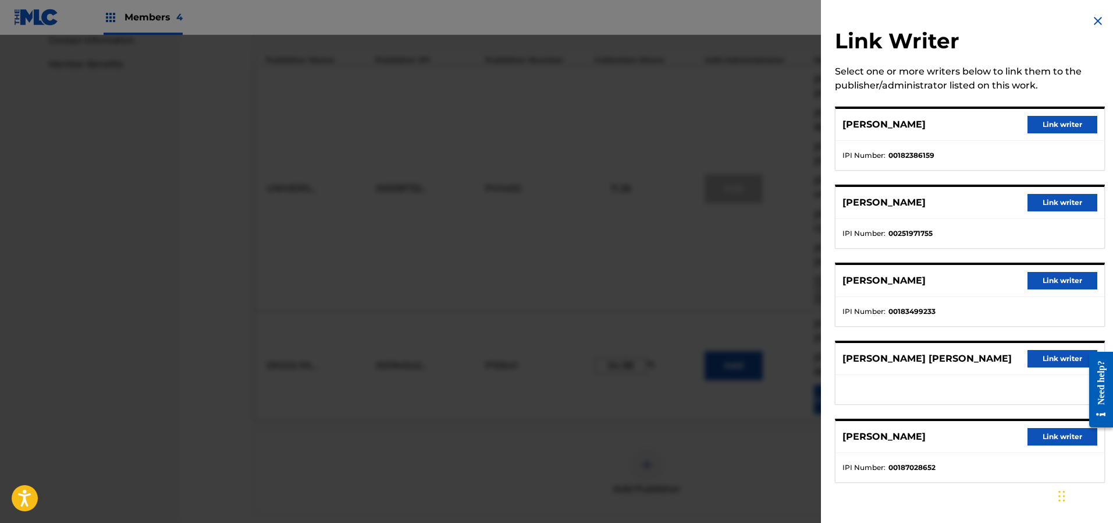
click at [1038, 199] on button "Link writer" at bounding box center [1063, 202] width 70 height 17
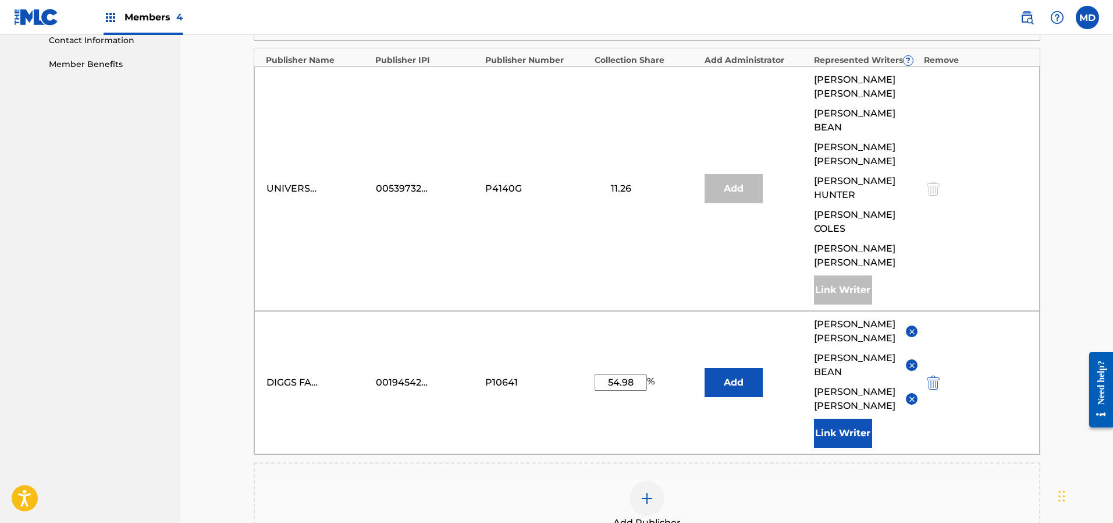
click at [843, 418] on button "Link Writer" at bounding box center [843, 432] width 58 height 29
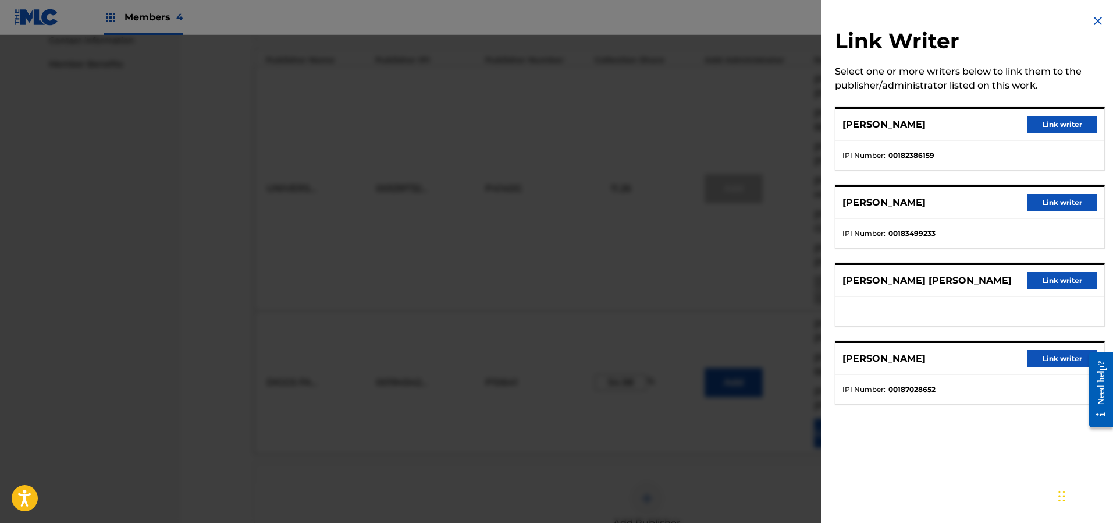
click at [1091, 19] on img at bounding box center [1098, 21] width 14 height 14
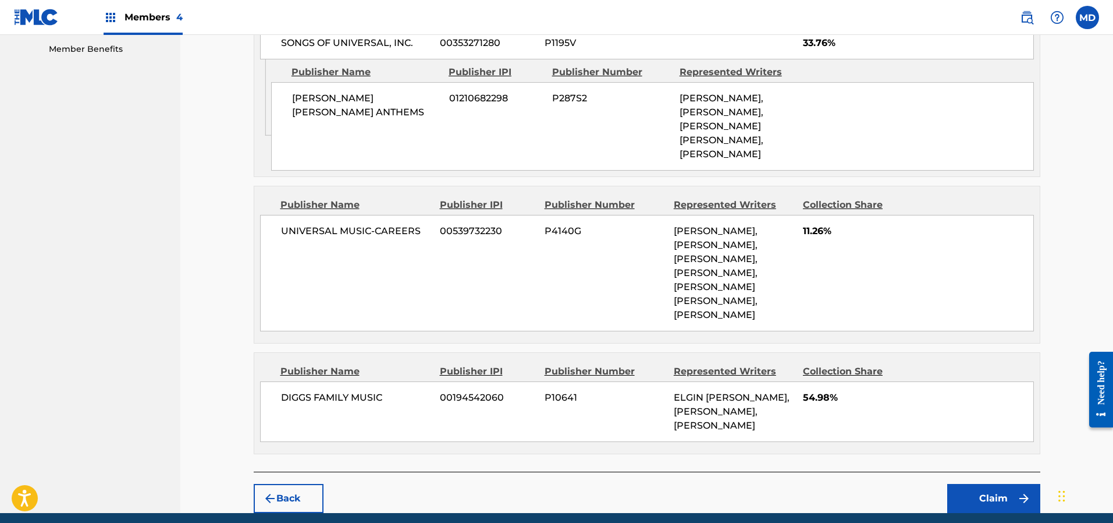
scroll to position [597, 0]
click at [974, 483] on button "Claim" at bounding box center [993, 497] width 93 height 29
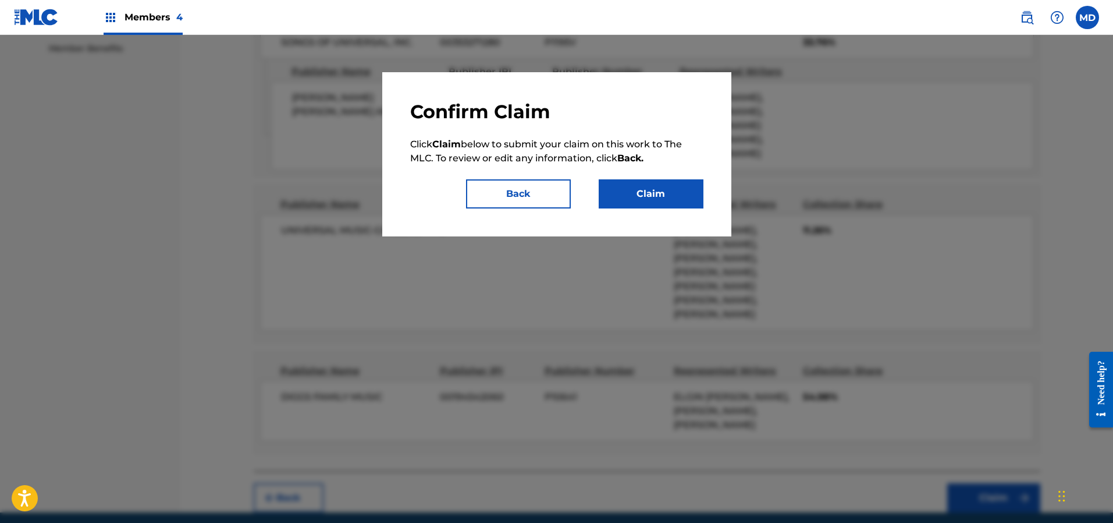
click at [634, 198] on button "Claim" at bounding box center [651, 193] width 105 height 29
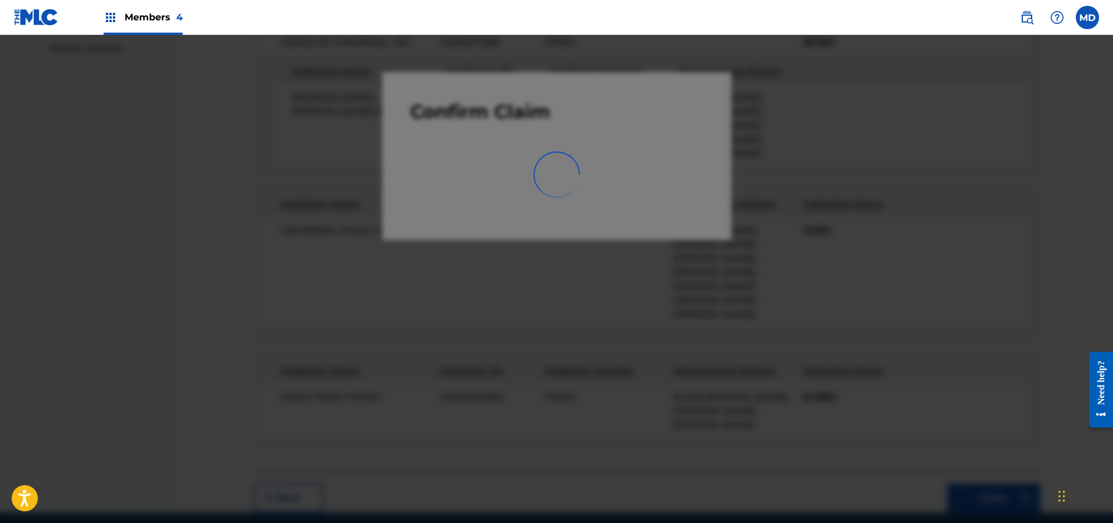
scroll to position [198, 0]
